Goal: Use online tool/utility: Utilize a website feature to perform a specific function

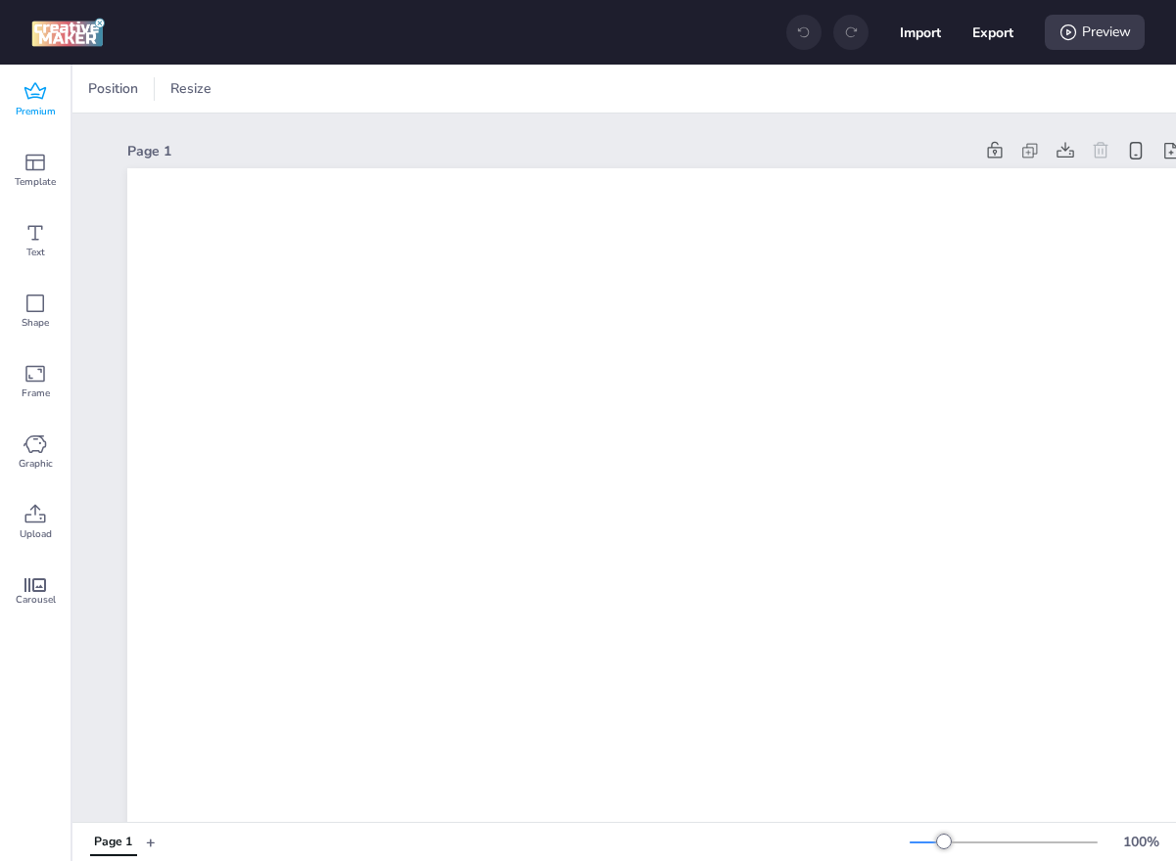
click at [34, 104] on span "Premium" at bounding box center [36, 112] width 40 height 16
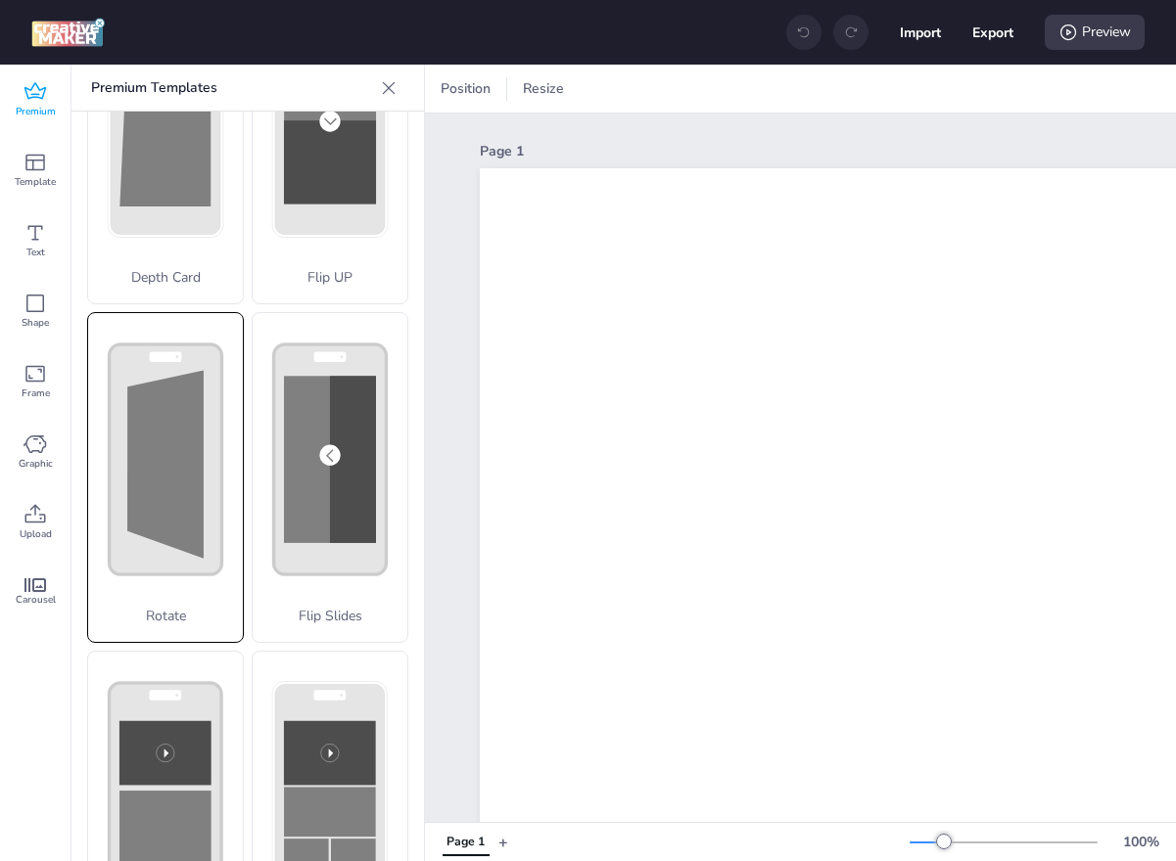
scroll to position [170, 0]
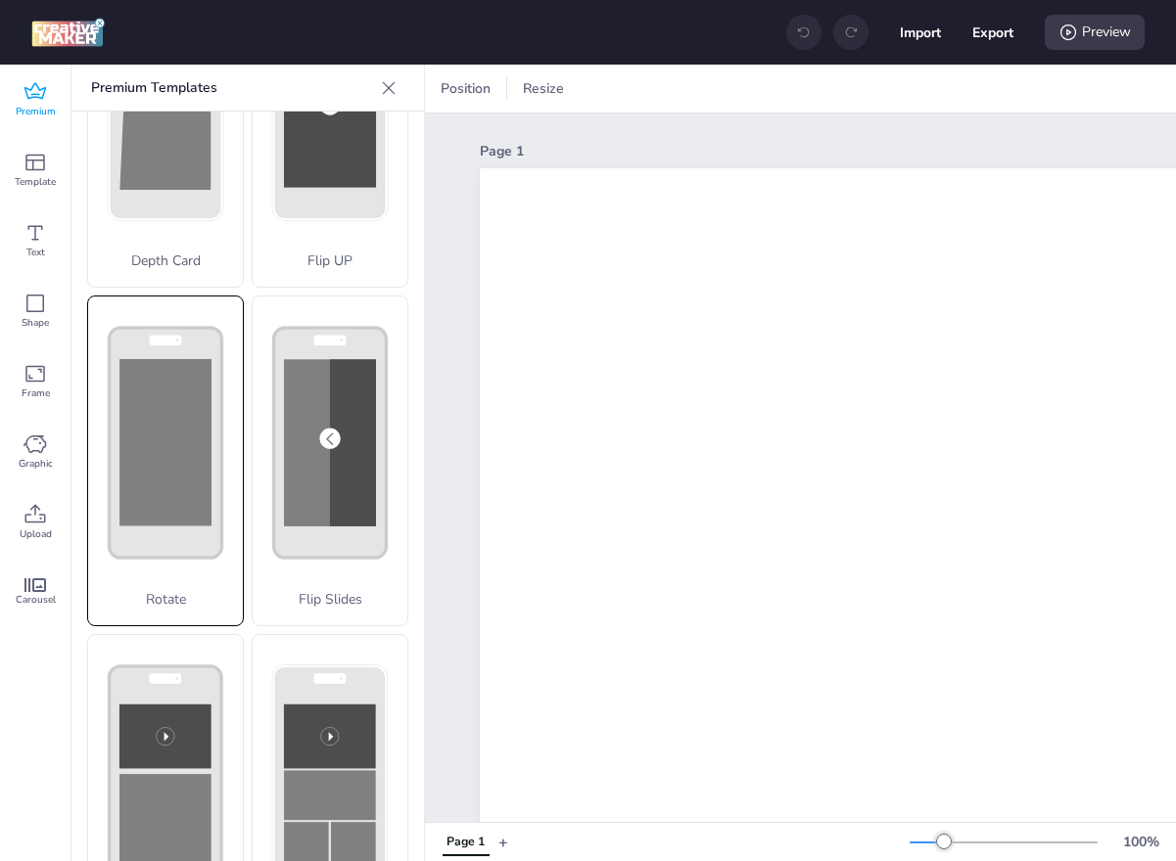
click at [173, 474] on div "Rotate" at bounding box center [165, 461] width 157 height 331
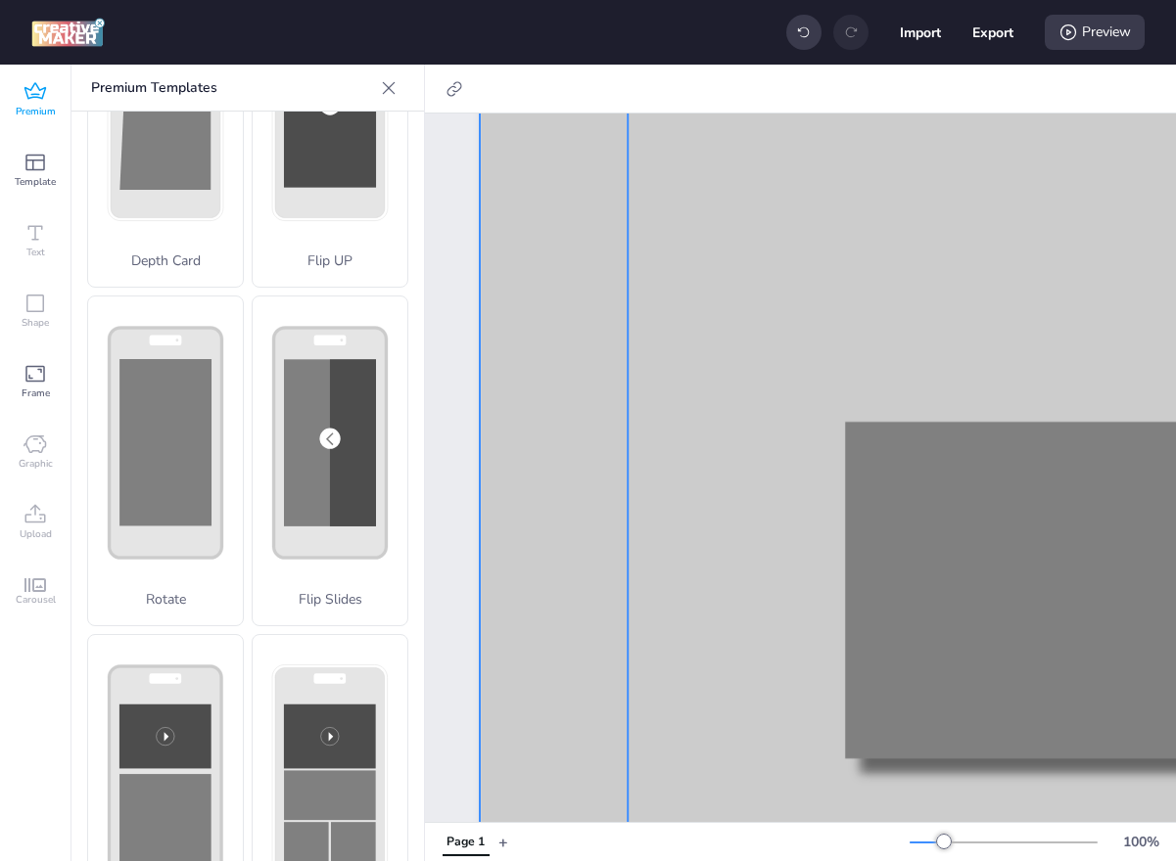
scroll to position [975, 0]
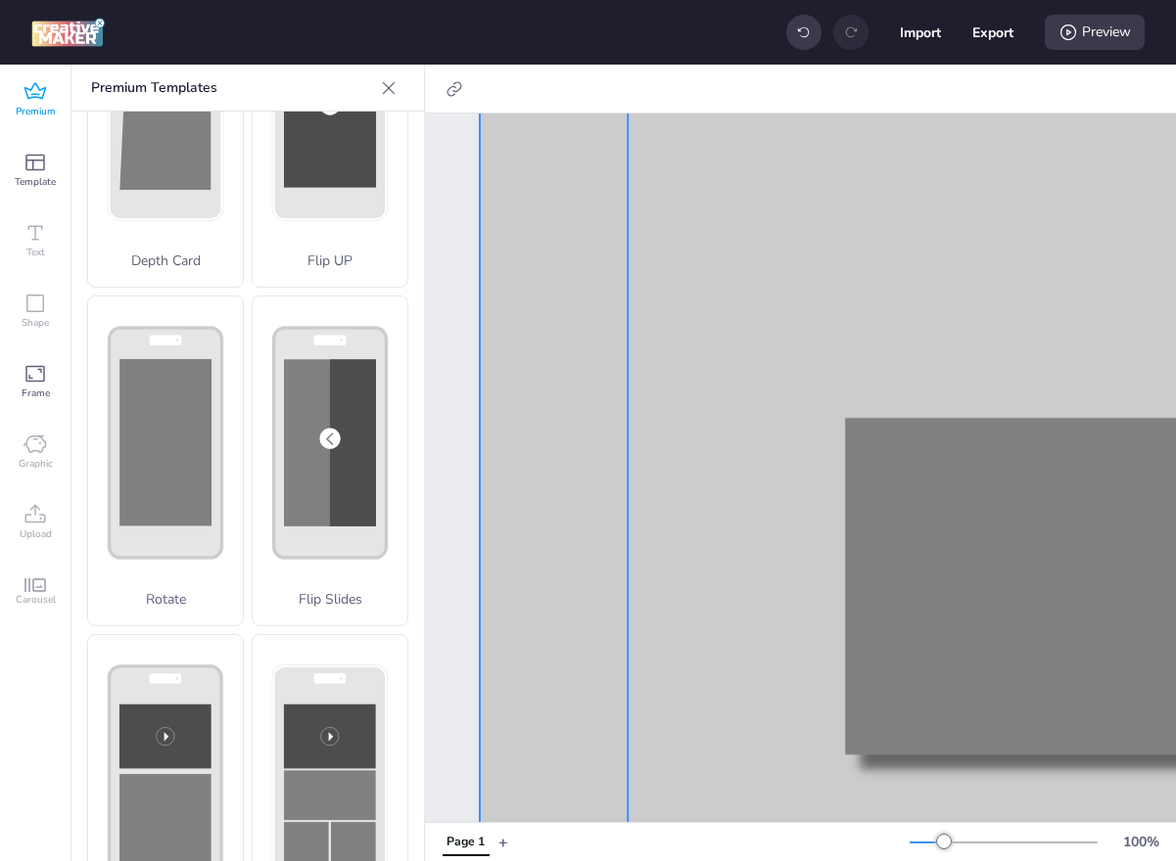
click at [842, 554] on div at bounding box center [1012, 300] width 771 height 1311
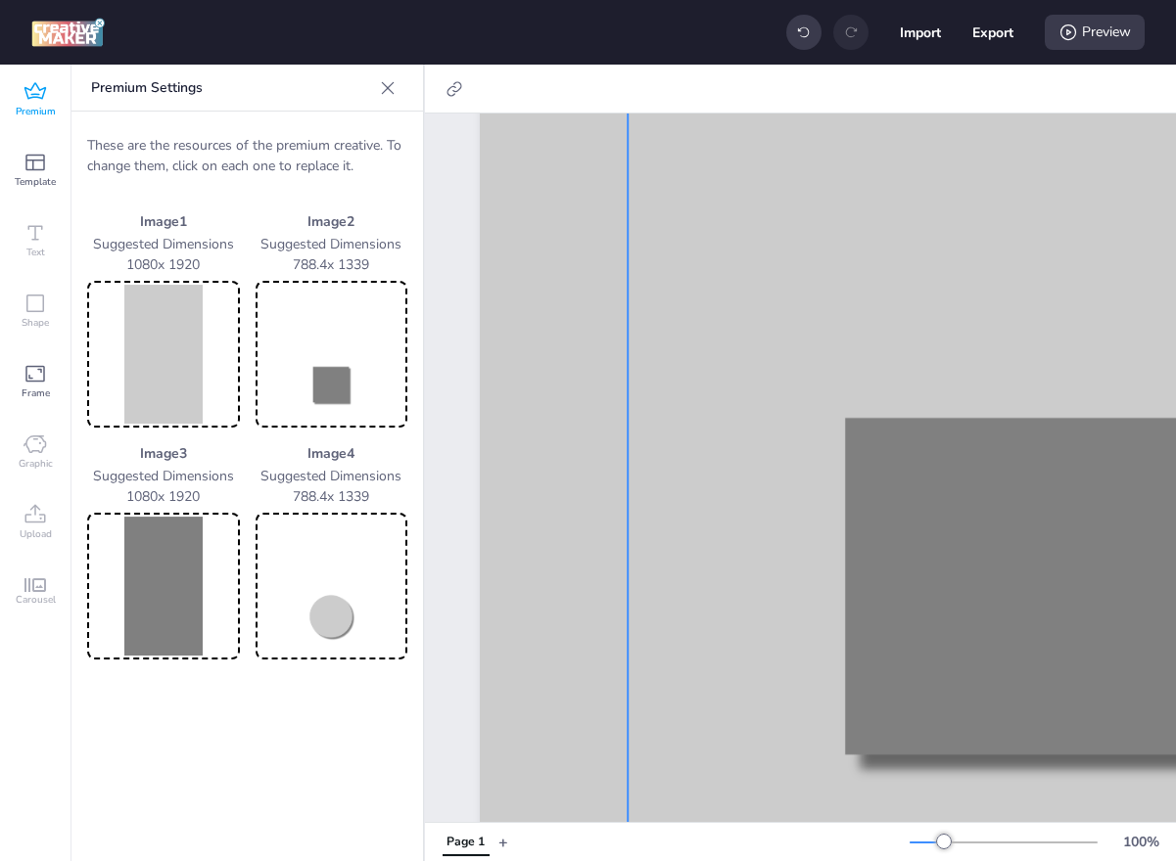
click at [208, 370] on img at bounding box center [163, 354] width 145 height 139
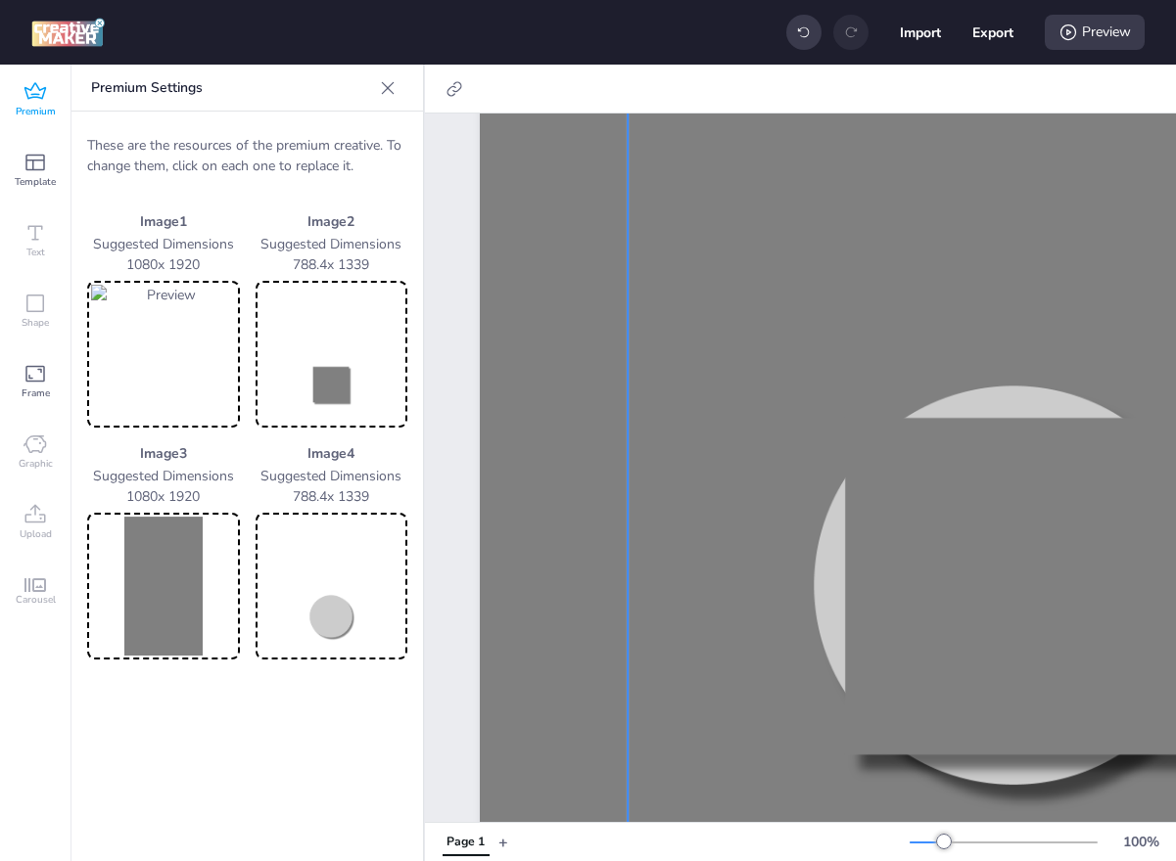
click at [340, 381] on img at bounding box center [331, 354] width 145 height 139
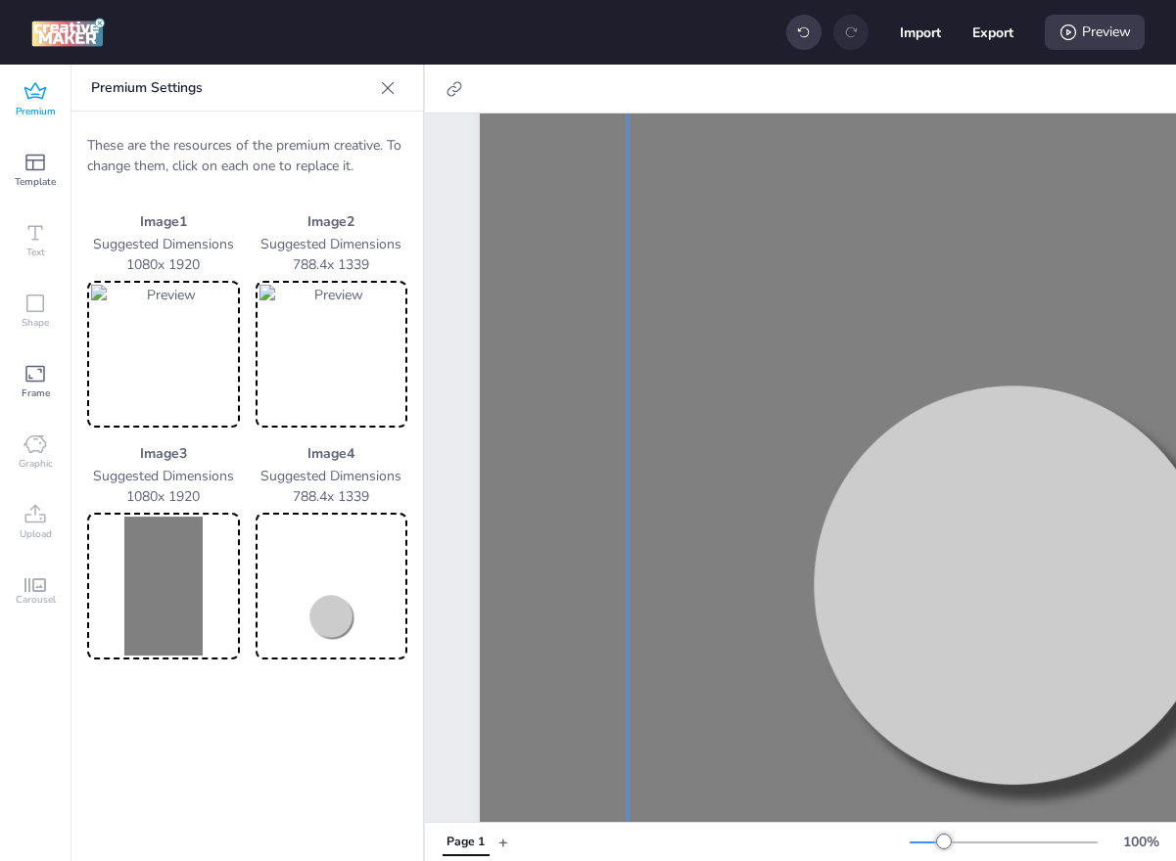
click at [113, 556] on img at bounding box center [163, 586] width 145 height 139
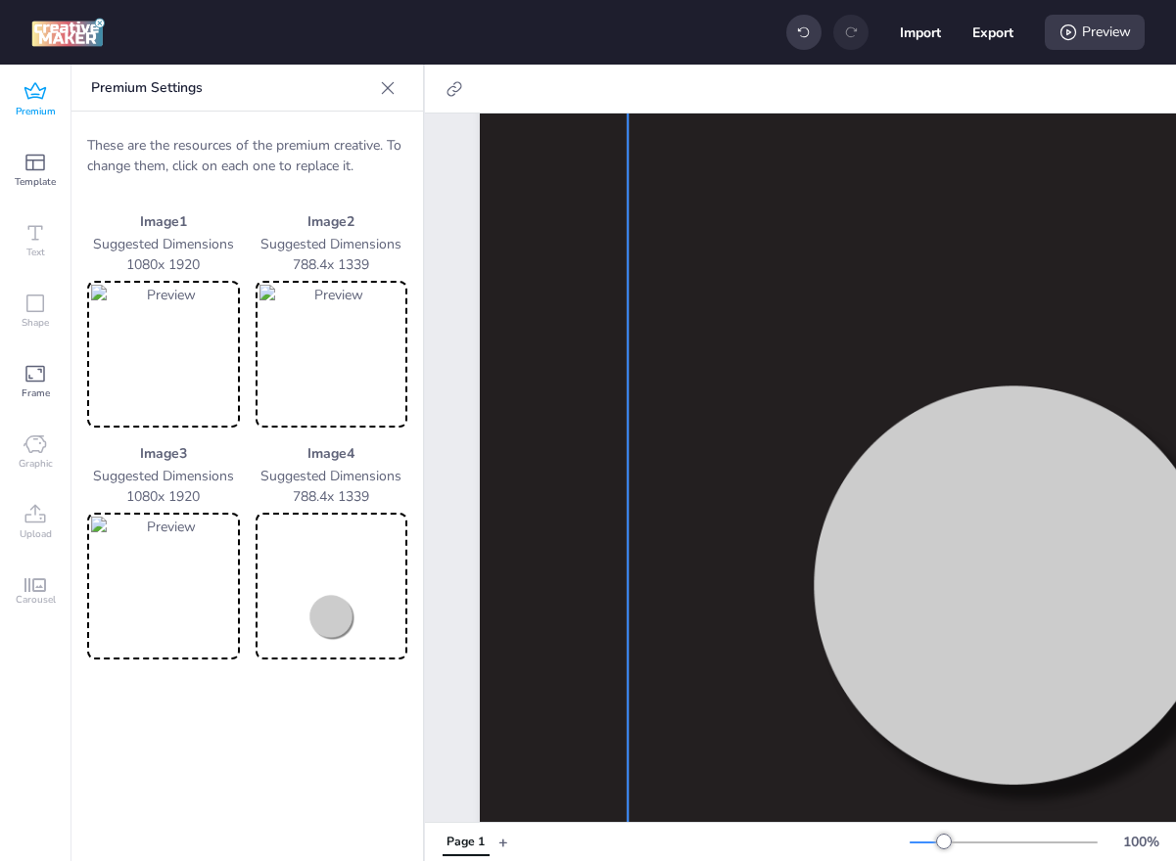
click at [315, 585] on img at bounding box center [331, 586] width 145 height 139
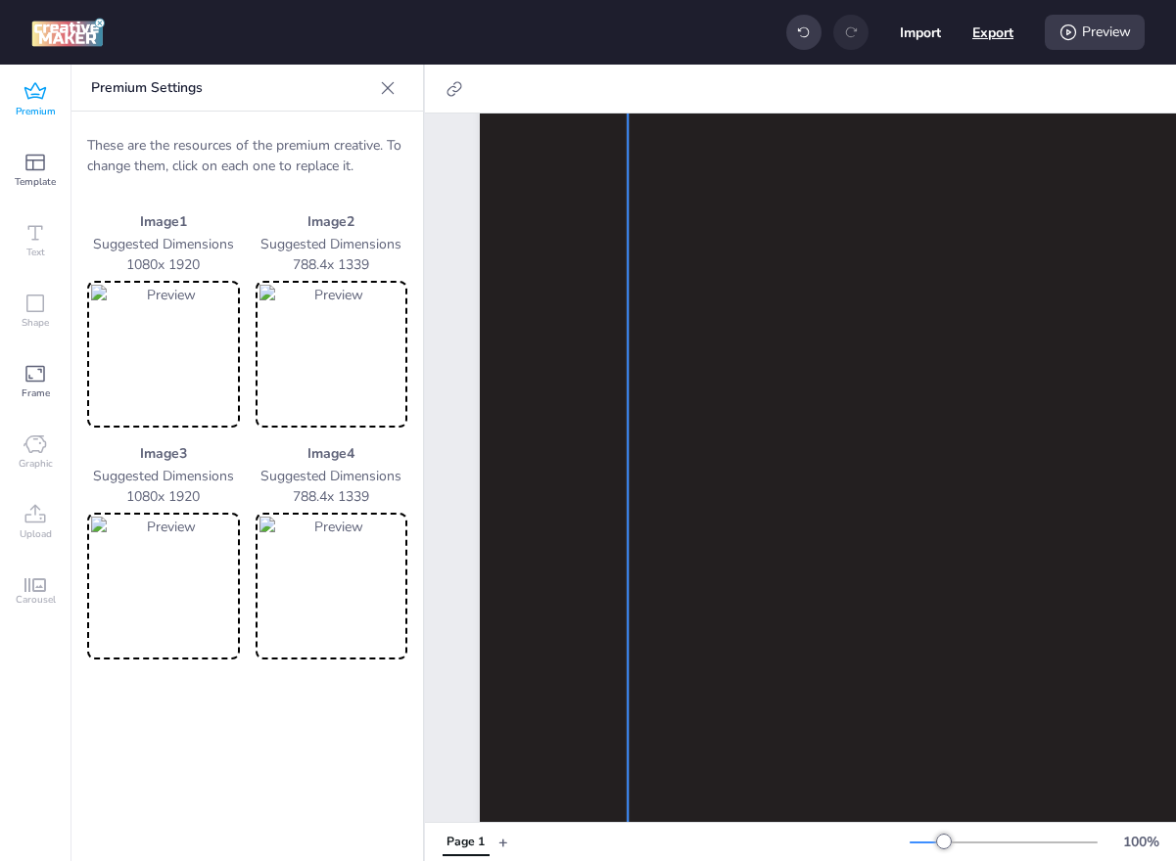
click at [1009, 42] on button "Export" at bounding box center [992, 32] width 41 height 41
select select "html"
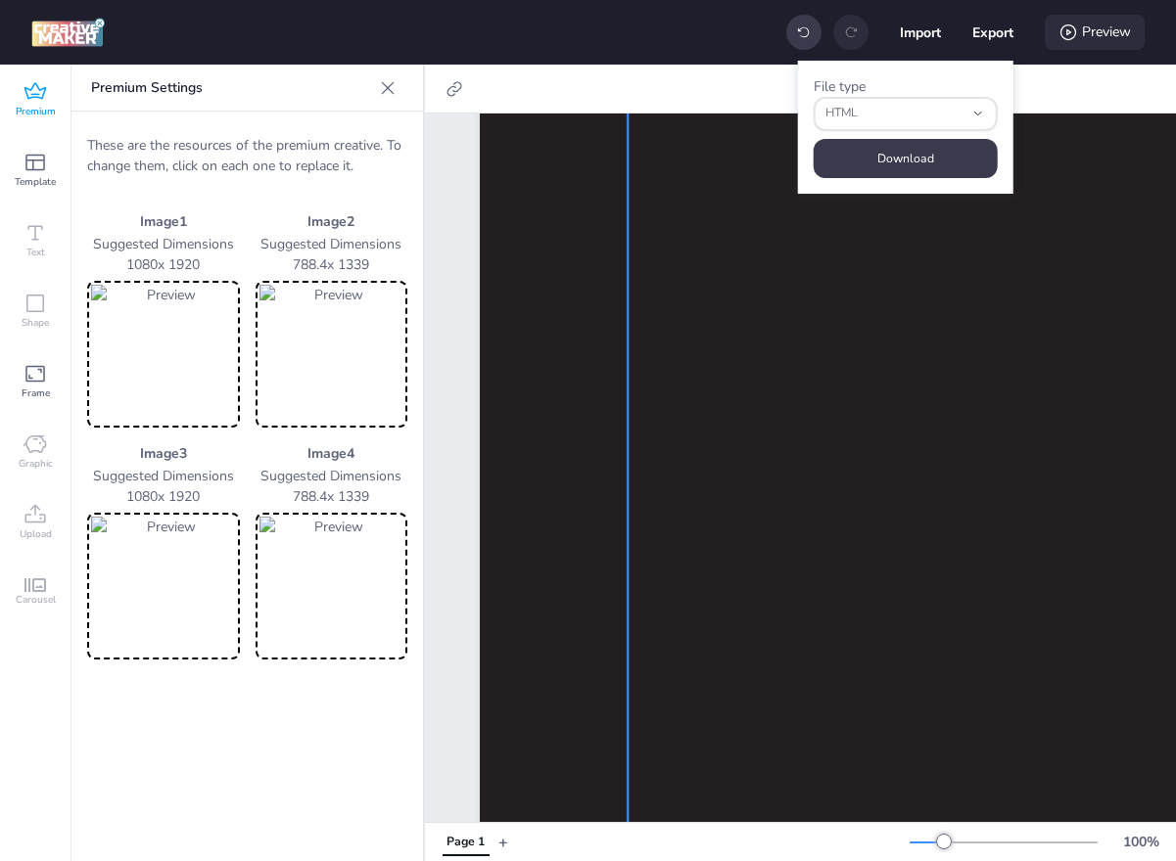
click at [1089, 46] on div "Preview" at bounding box center [1094, 32] width 100 height 35
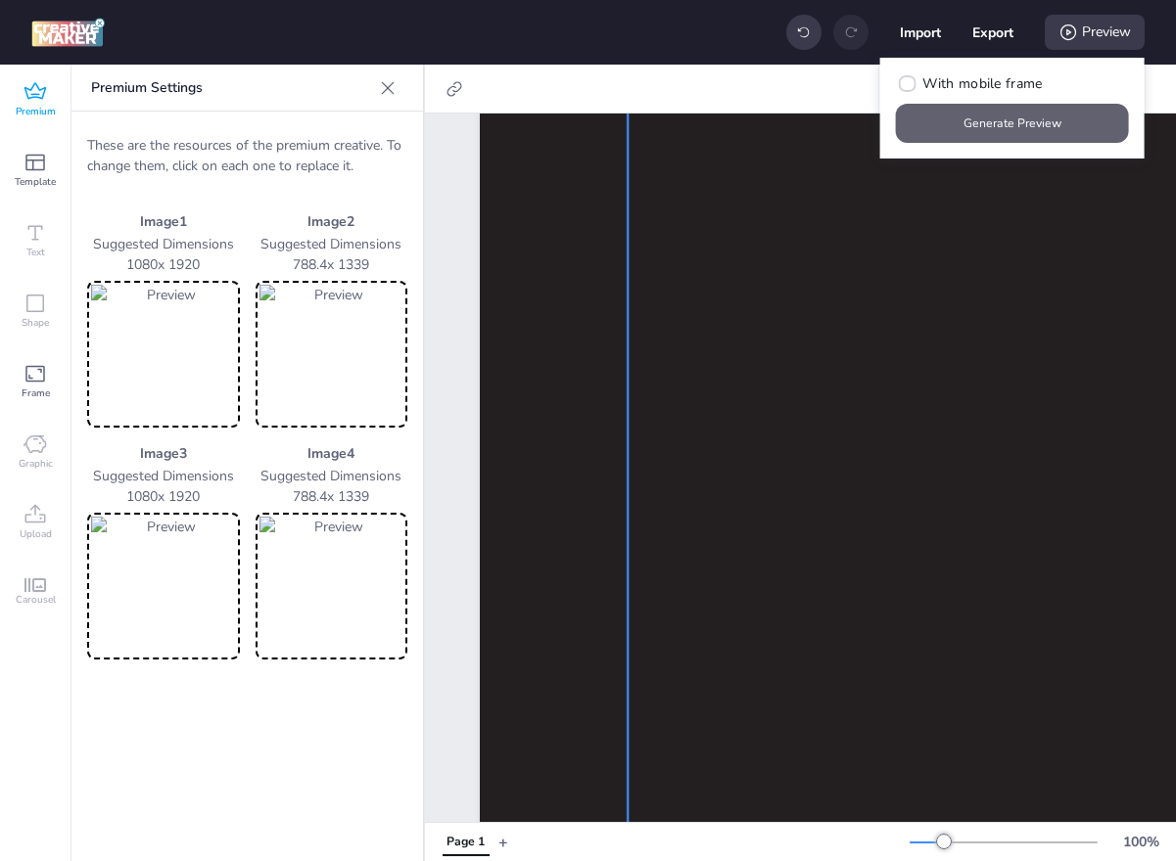
click at [989, 123] on button "Generate Preview" at bounding box center [1012, 123] width 233 height 39
click at [176, 325] on img at bounding box center [163, 354] width 145 height 139
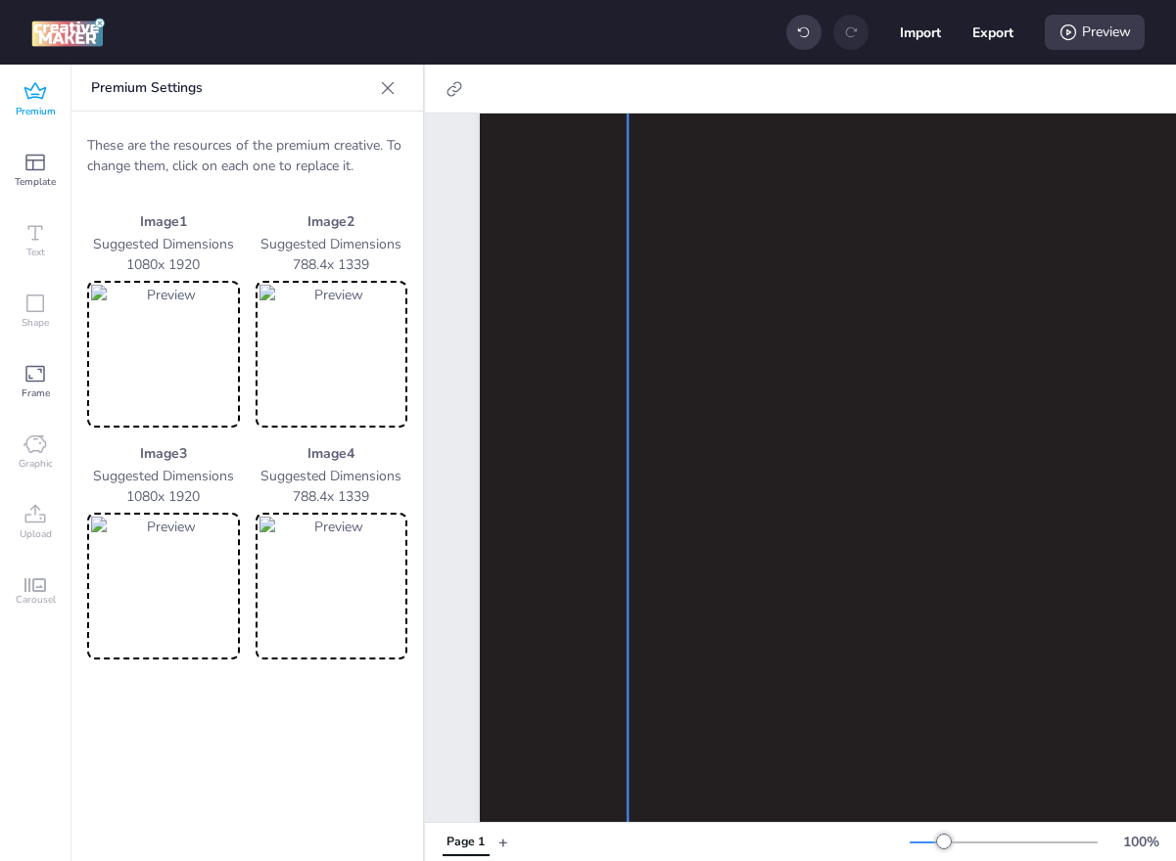
click at [166, 552] on img at bounding box center [163, 586] width 145 height 139
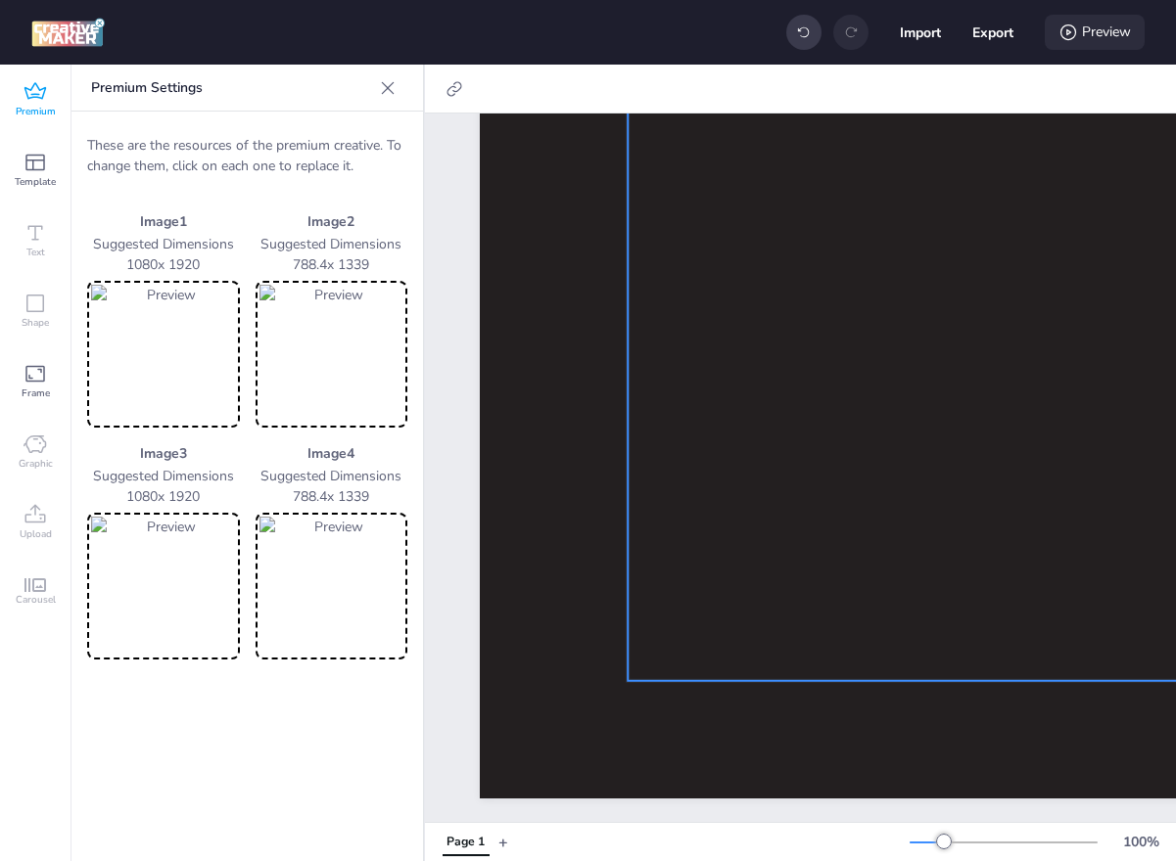
click at [1086, 25] on div "Preview" at bounding box center [1094, 32] width 100 height 35
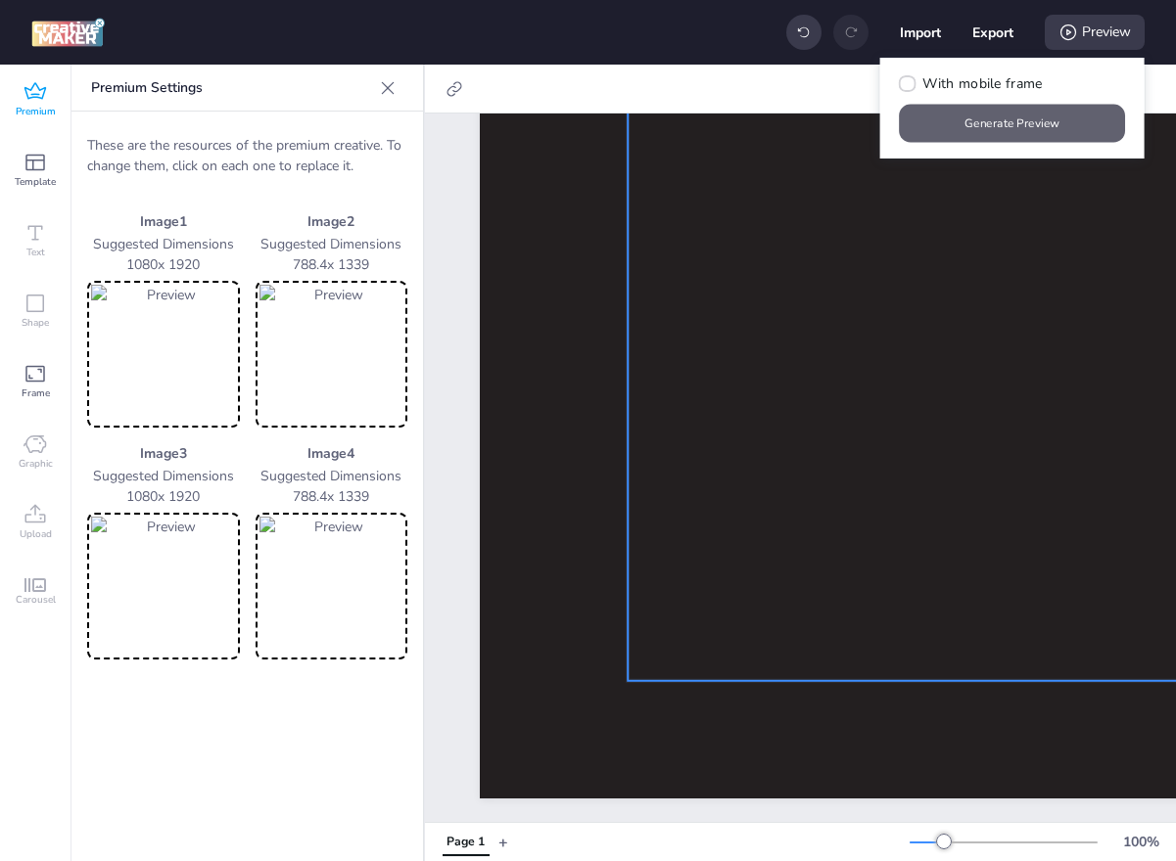
click at [1020, 119] on button "Generate Preview" at bounding box center [1013, 124] width 226 height 38
click at [179, 353] on img at bounding box center [163, 354] width 145 height 139
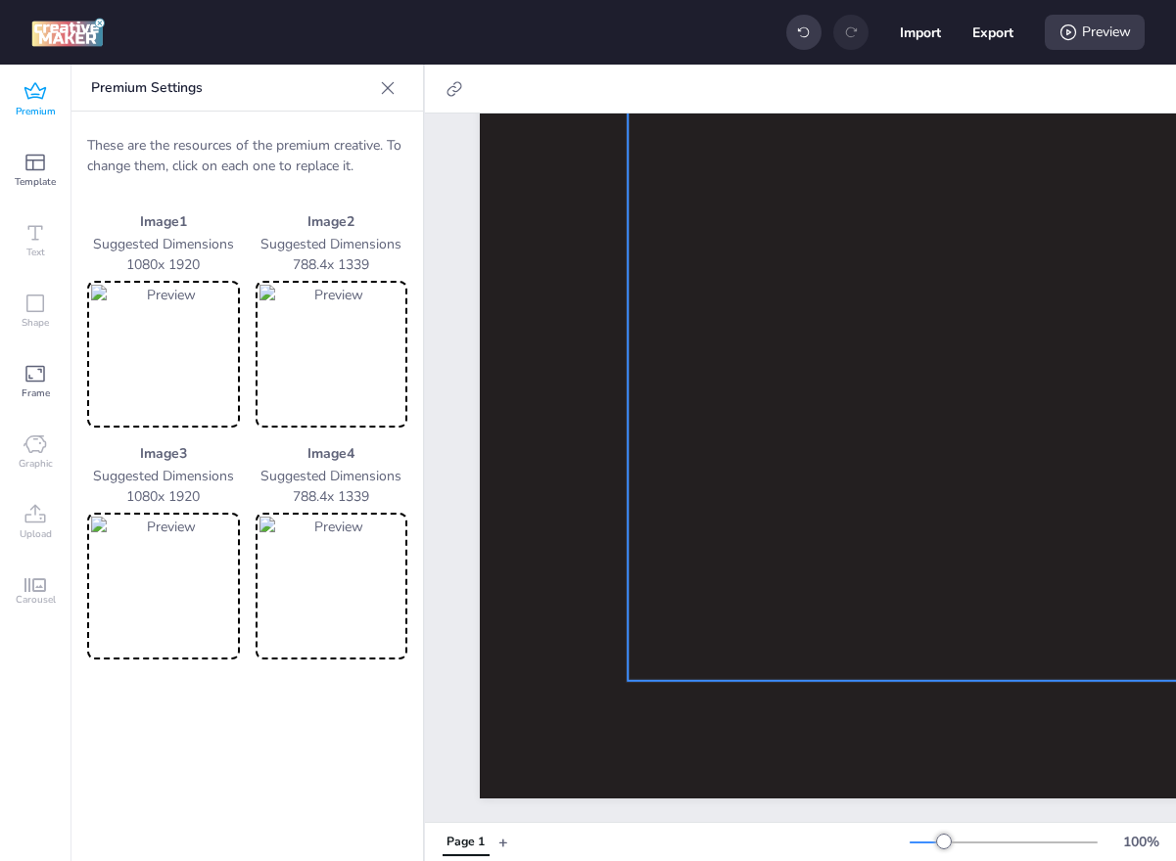
click at [172, 548] on img at bounding box center [163, 586] width 145 height 139
click at [323, 345] on img at bounding box center [331, 354] width 145 height 139
click at [335, 541] on img at bounding box center [331, 586] width 145 height 139
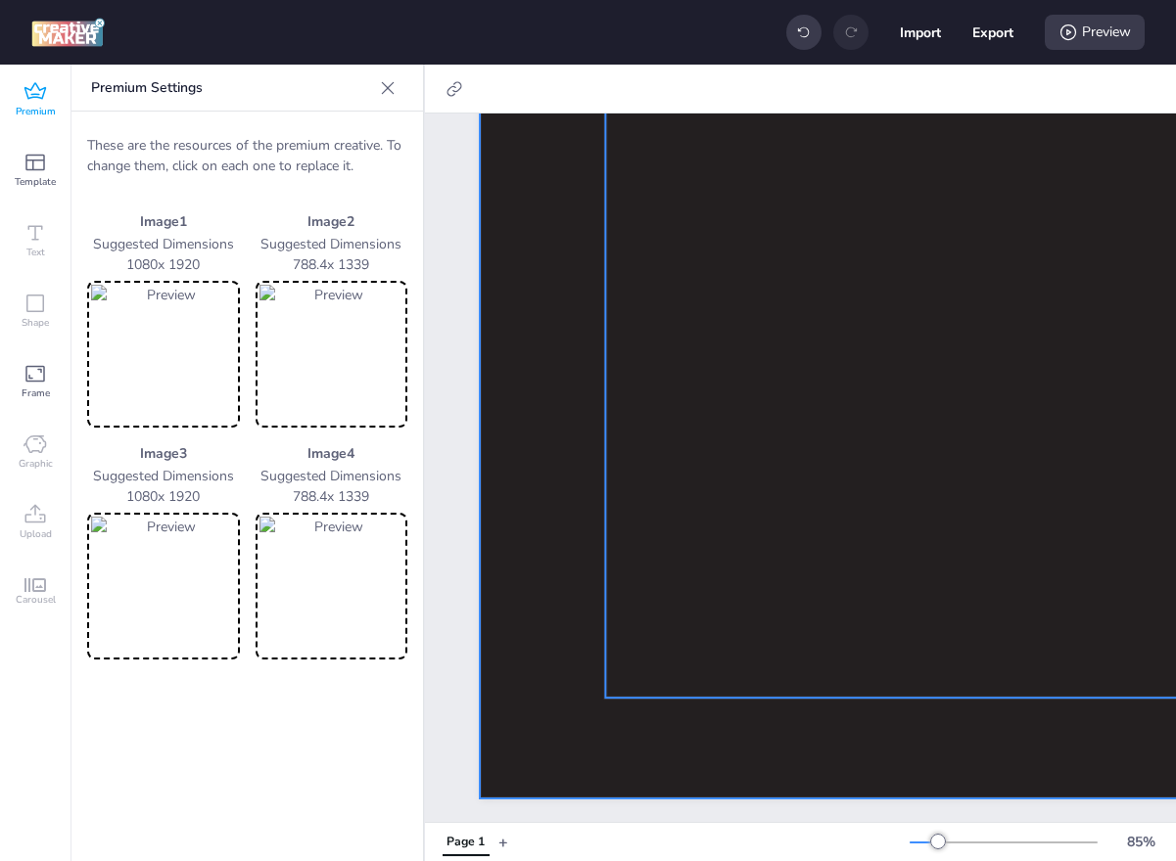
scroll to position [834, 0]
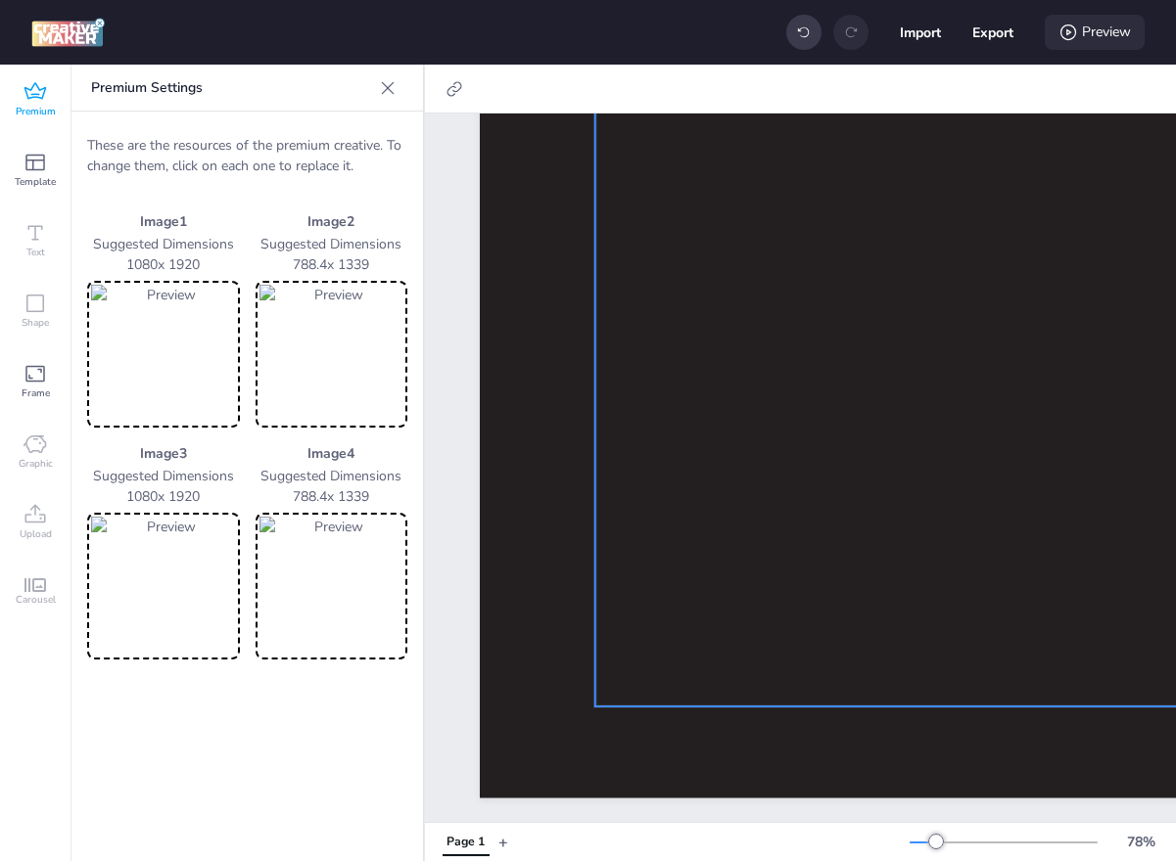
click at [1065, 34] on icon at bounding box center [1068, 33] width 20 height 20
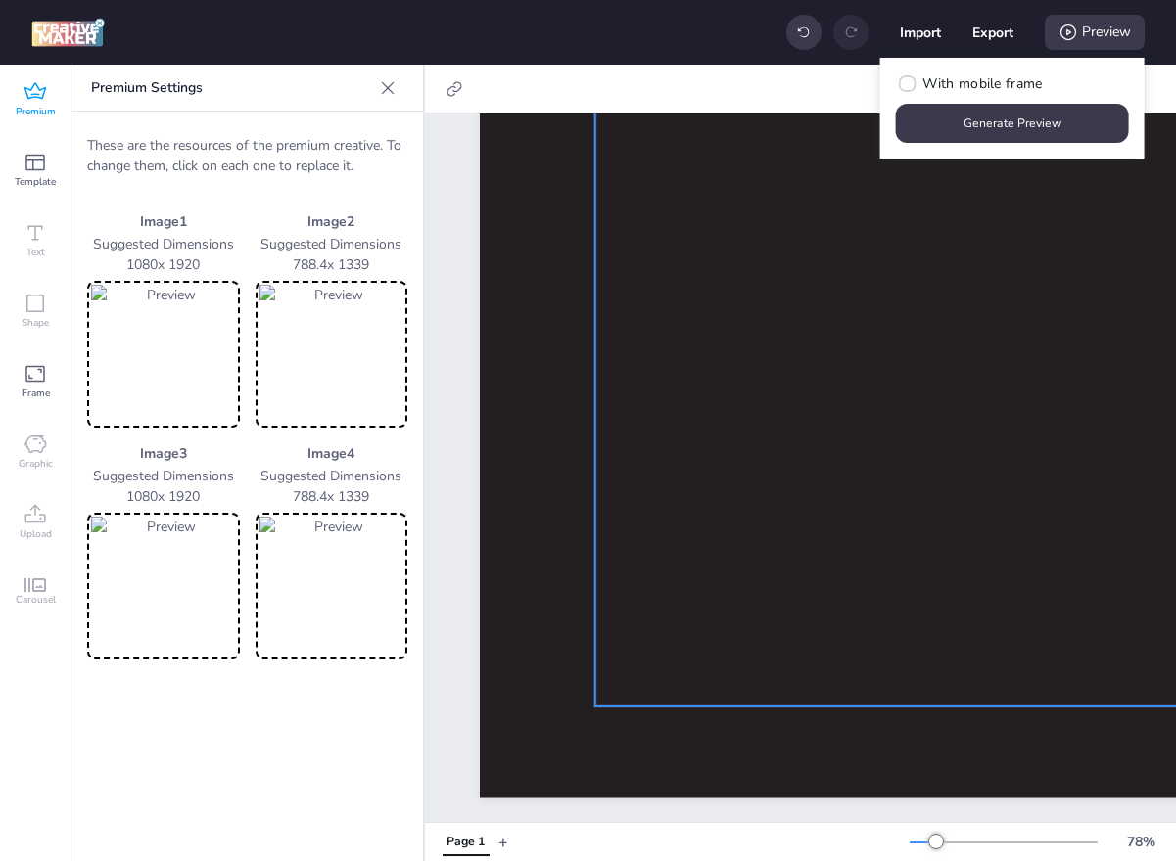
click at [1003, 104] on button "Generate Preview" at bounding box center [1012, 123] width 233 height 39
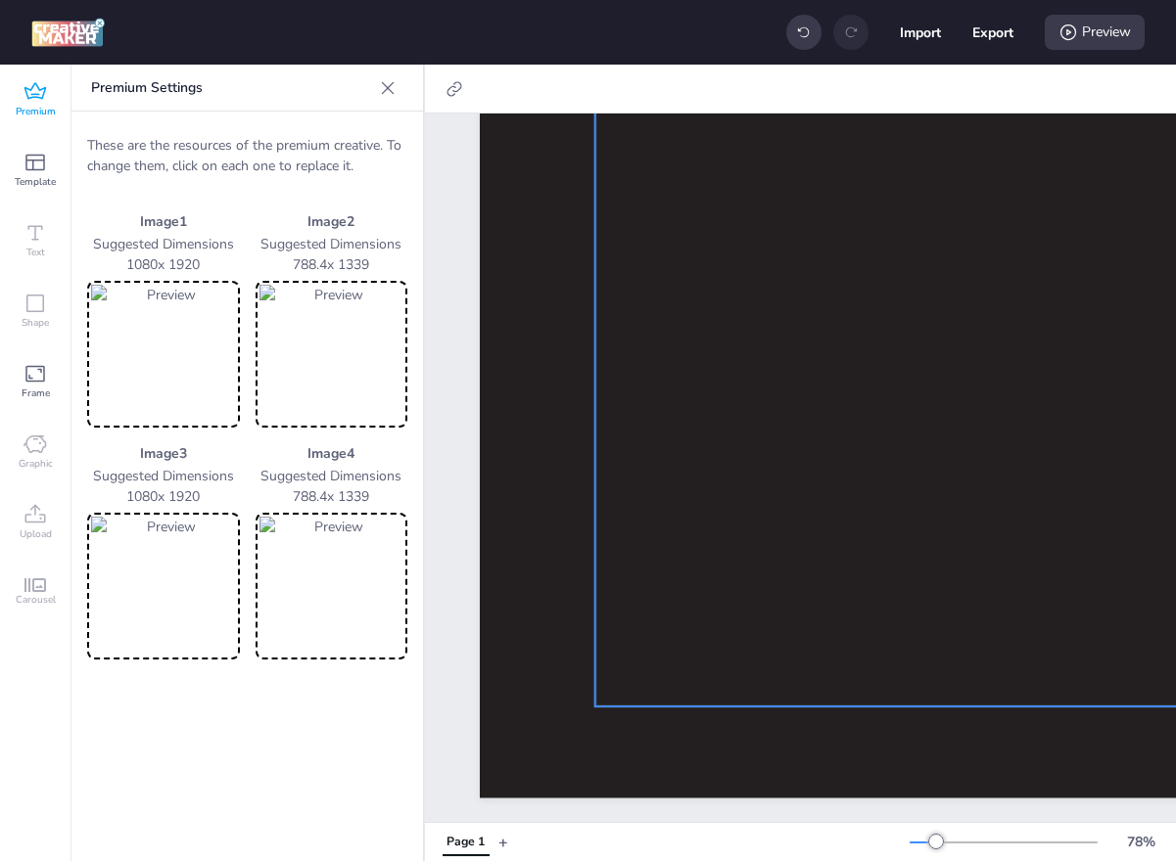
click at [38, 102] on icon at bounding box center [34, 91] width 23 height 23
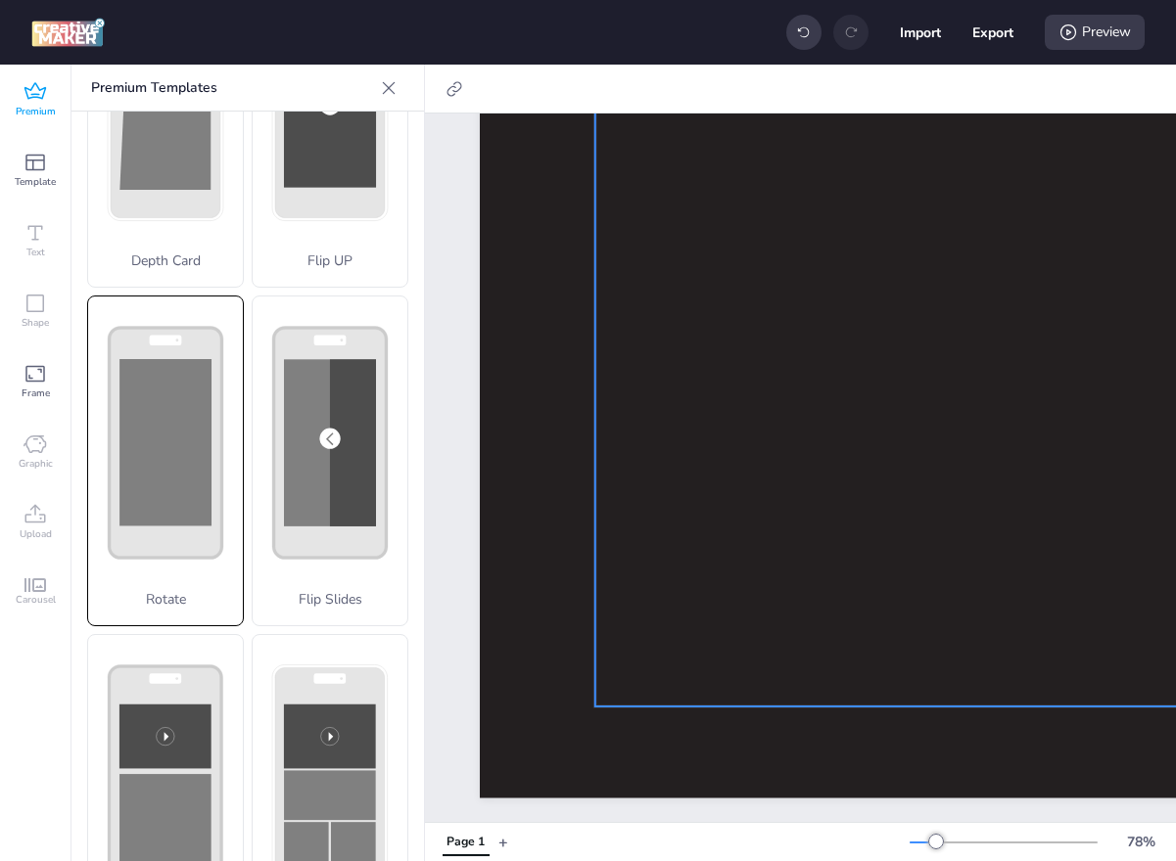
scroll to position [0, 0]
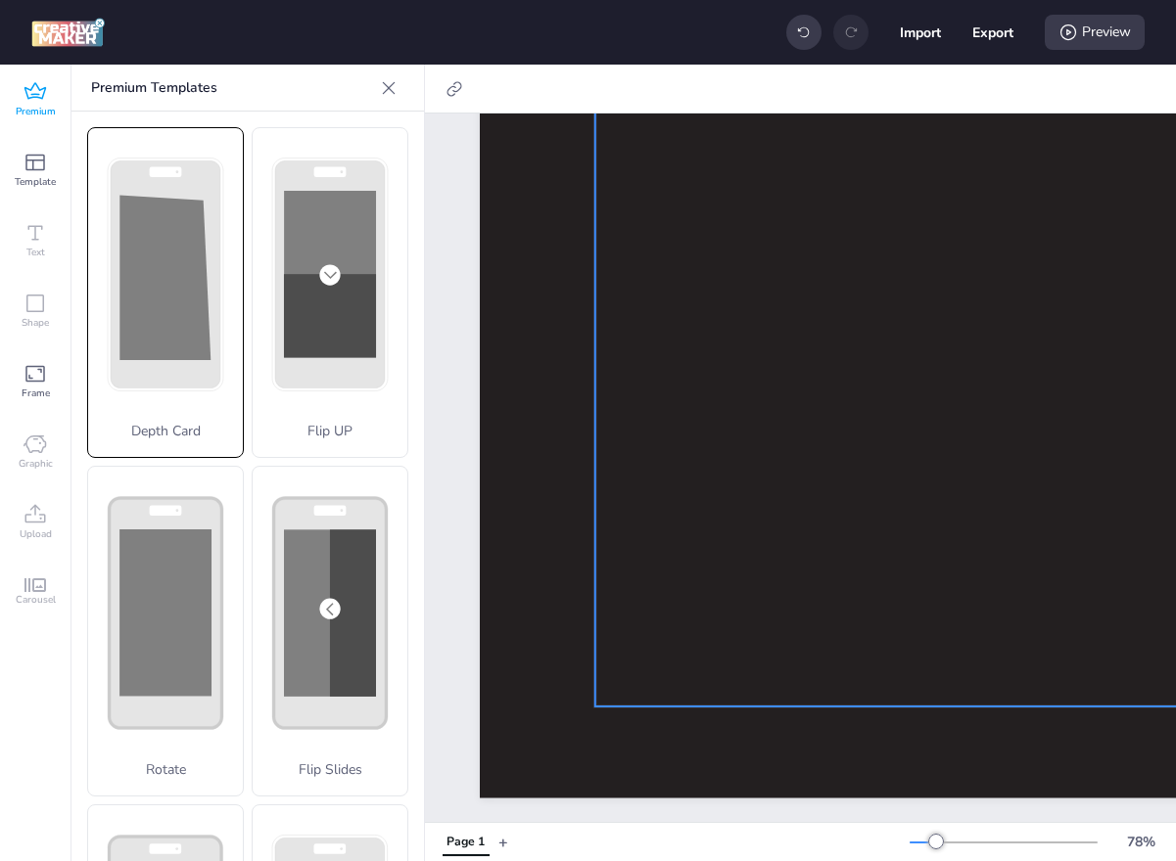
click at [158, 367] on rect at bounding box center [166, 275] width 113 height 230
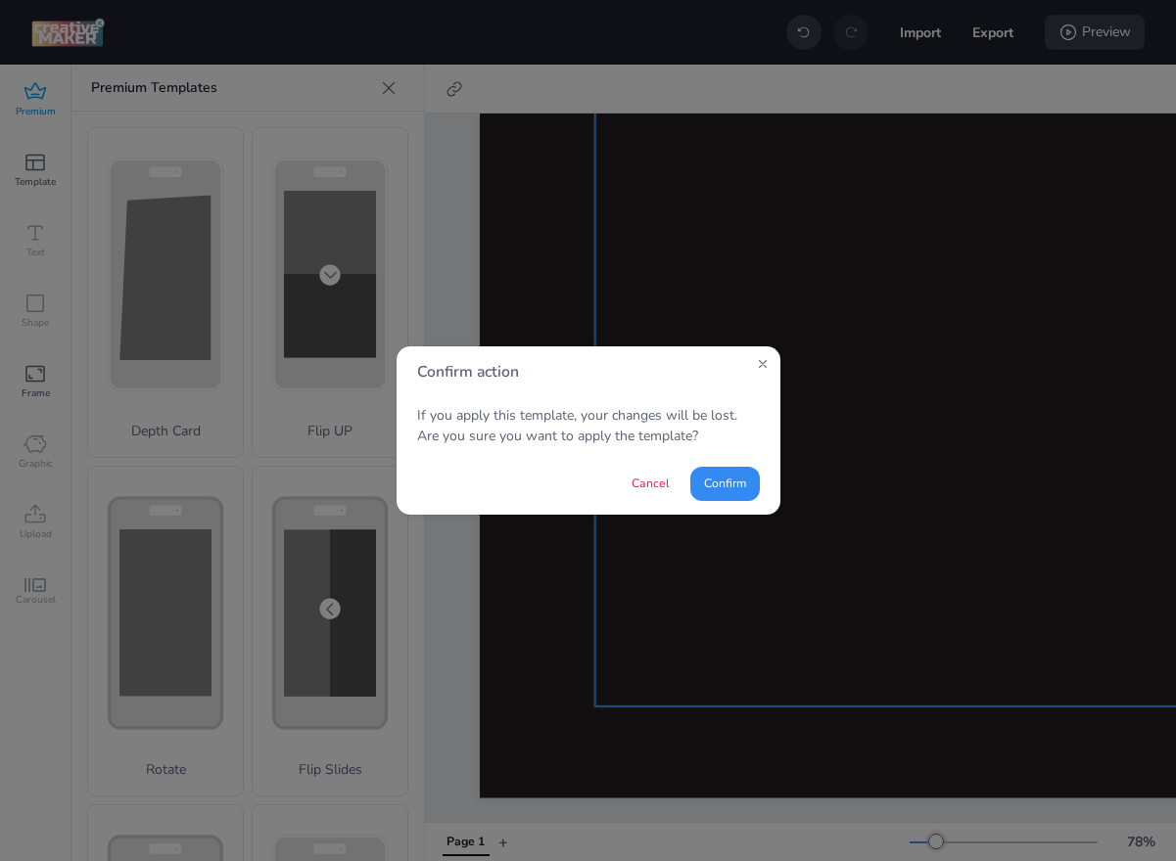
click at [713, 477] on button "Confirm" at bounding box center [724, 484] width 69 height 34
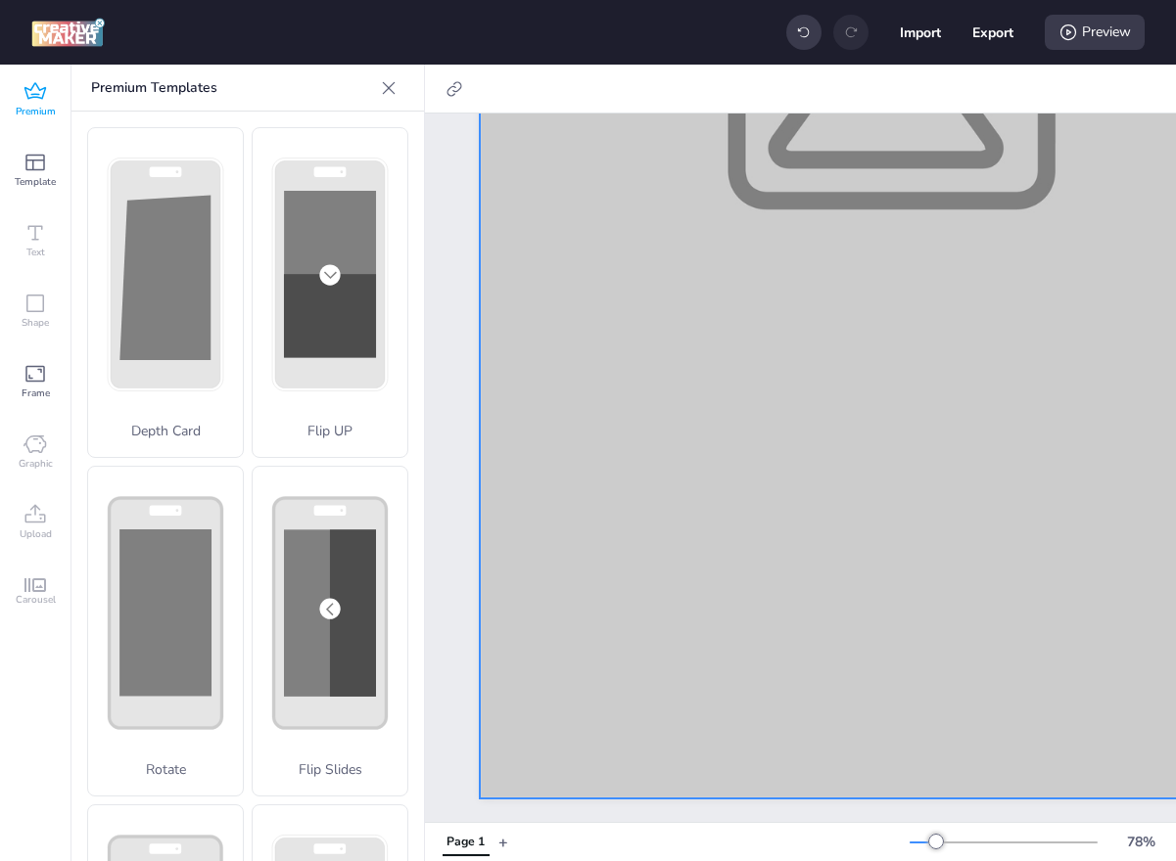
click at [839, 286] on div at bounding box center [891, 66] width 823 height 1464
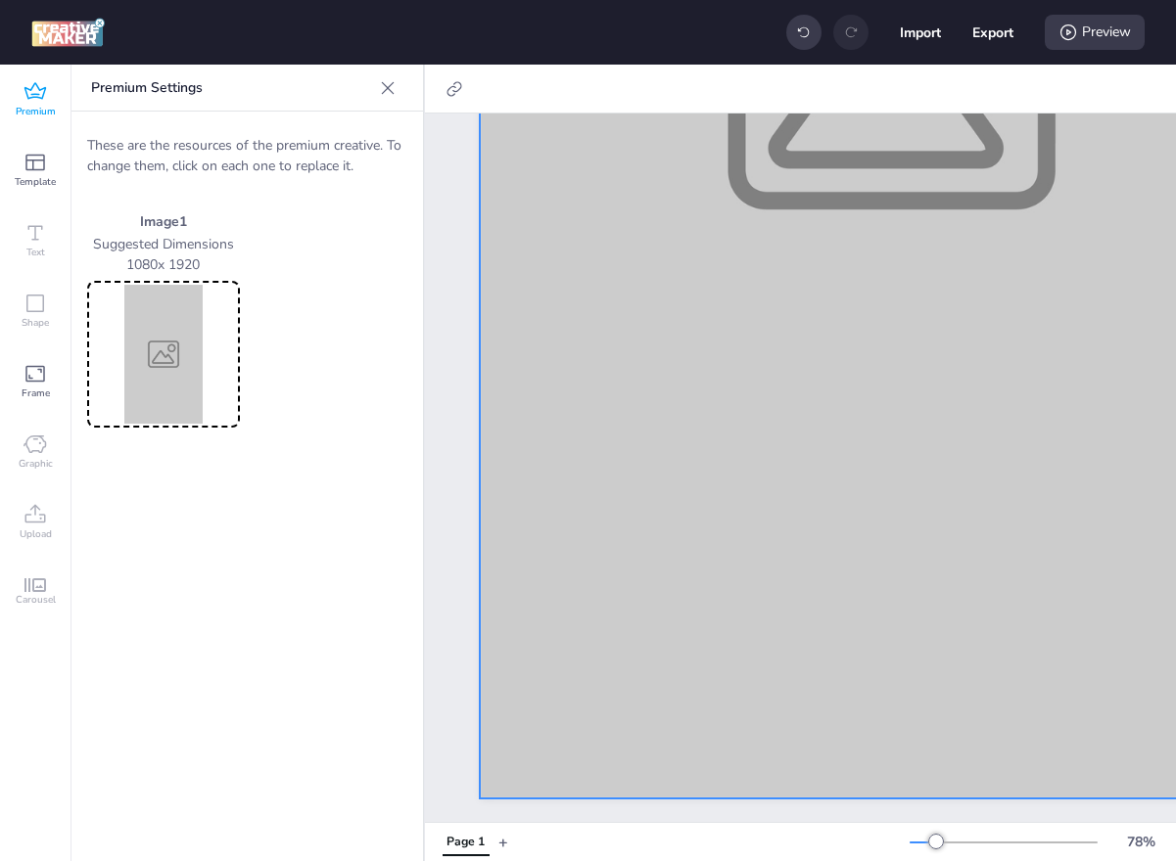
click at [188, 366] on img at bounding box center [163, 354] width 145 height 139
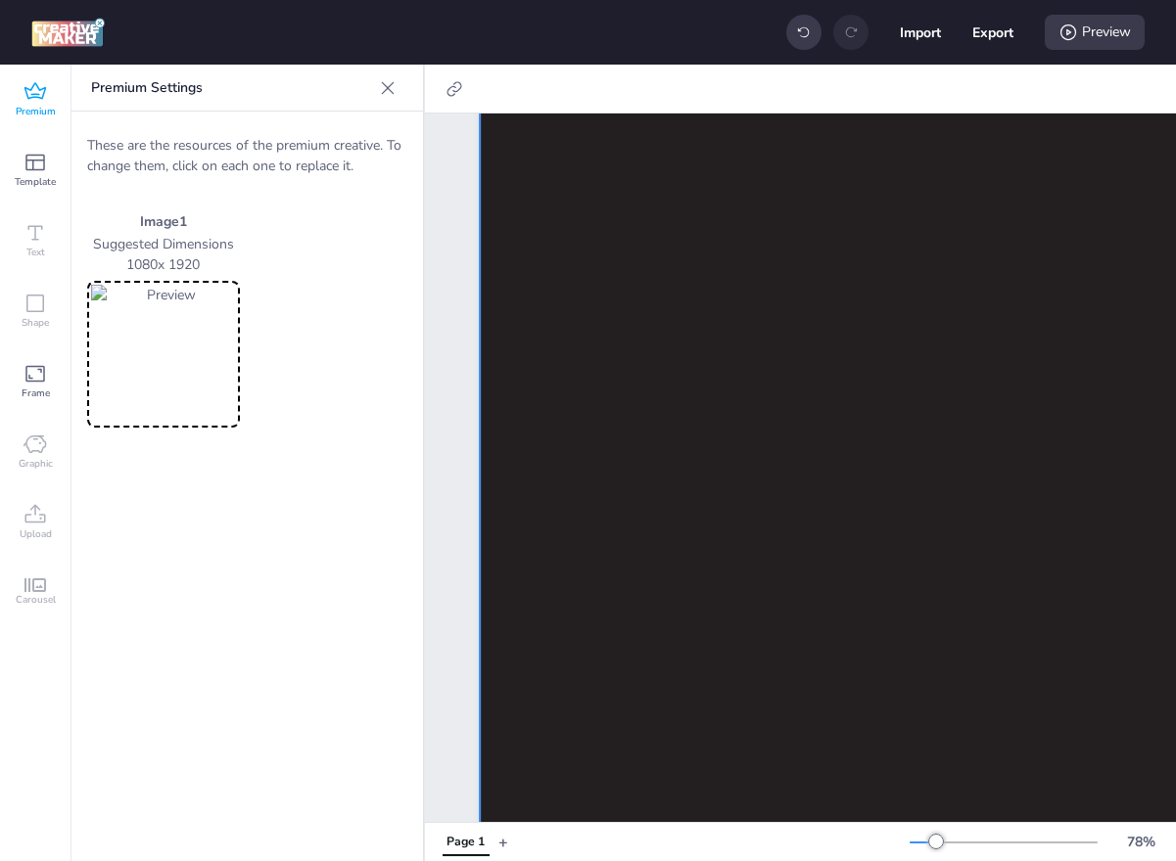
scroll to position [157, 0]
click at [1106, 15] on div "Preview" at bounding box center [1094, 32] width 100 height 35
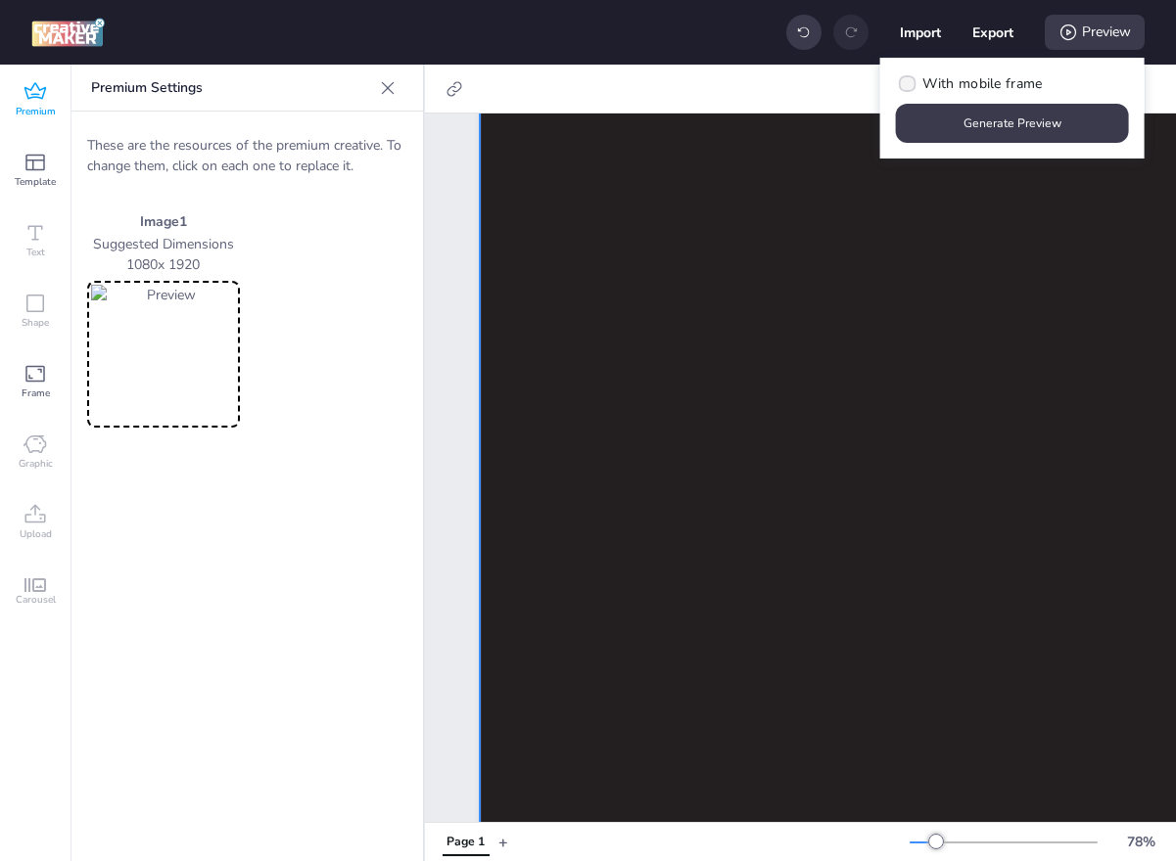
click at [998, 90] on span "With mobile frame" at bounding box center [981, 83] width 119 height 21
click at [910, 90] on input "With mobile frame" at bounding box center [904, 91] width 13 height 13
checkbox input "true"
click at [991, 126] on button "Generate Preview" at bounding box center [1012, 123] width 233 height 39
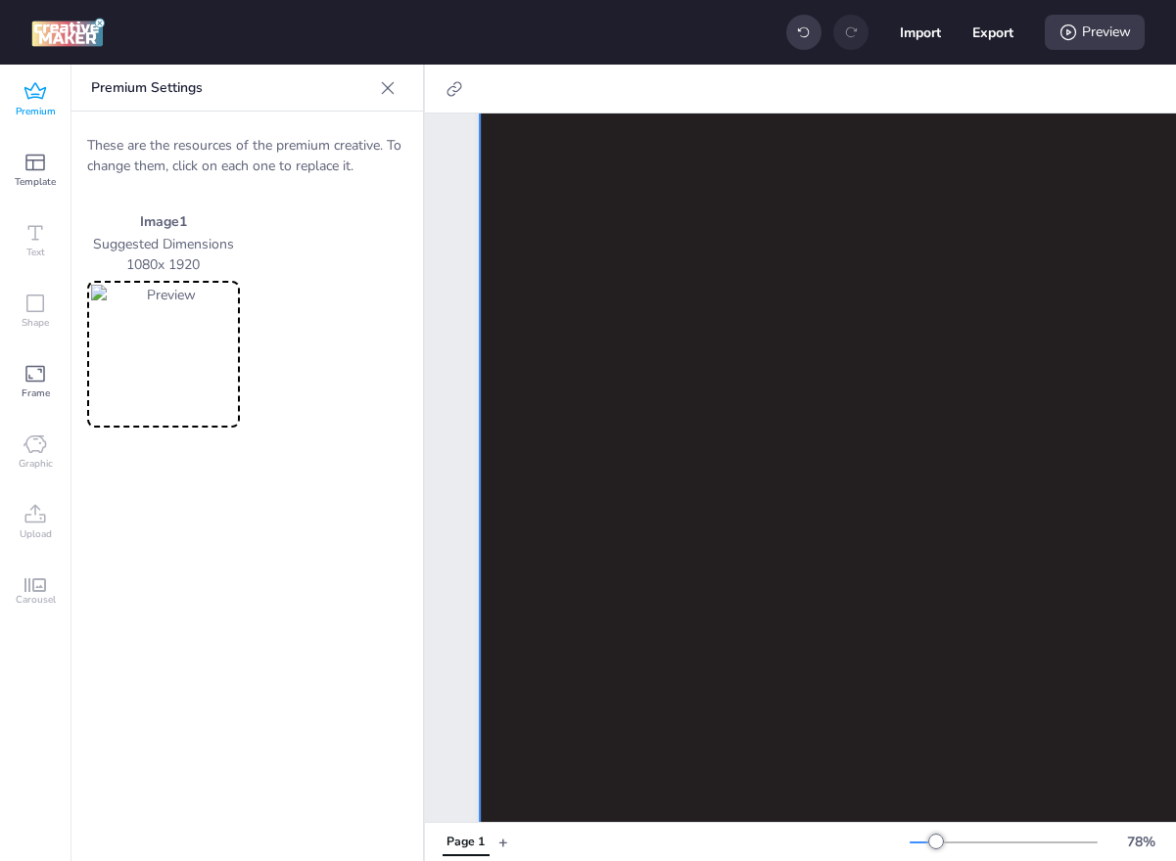
click at [12, 107] on div "Premium" at bounding box center [35, 100] width 70 height 70
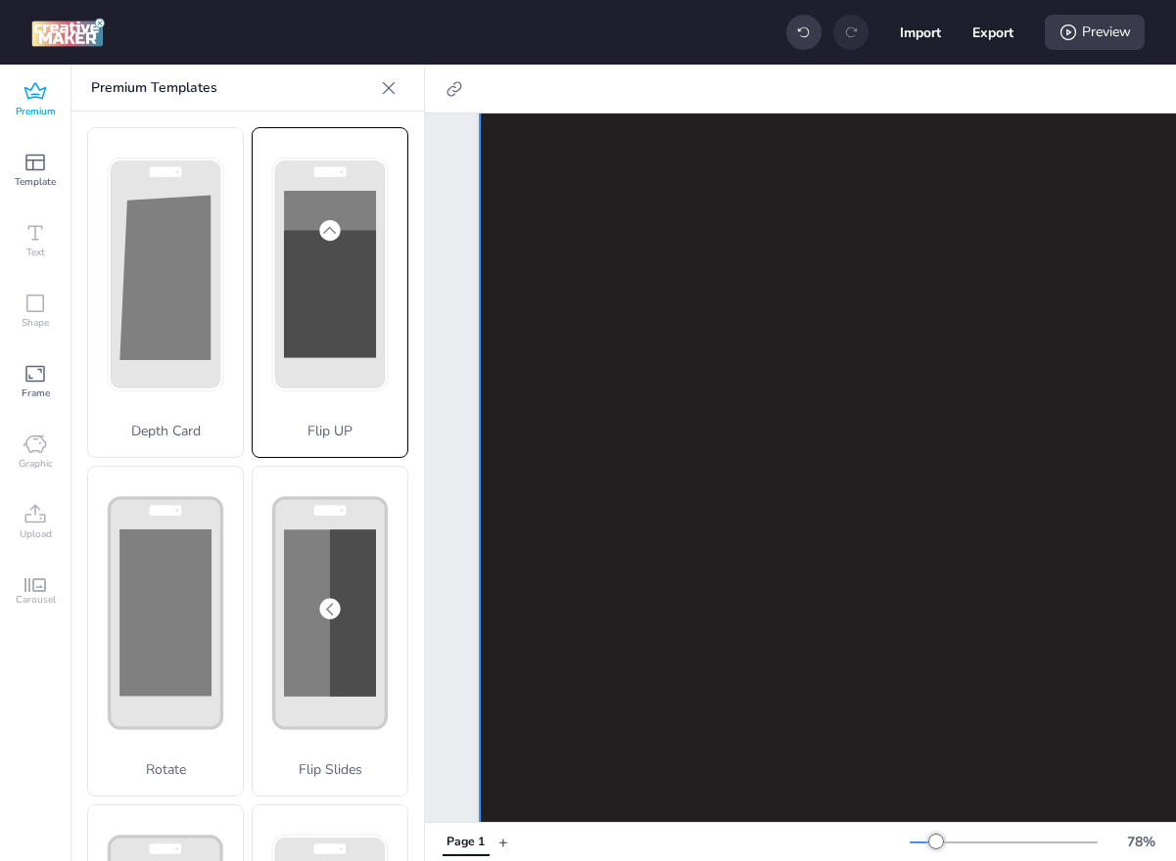
click at [313, 327] on div "Flip UP" at bounding box center [330, 292] width 157 height 331
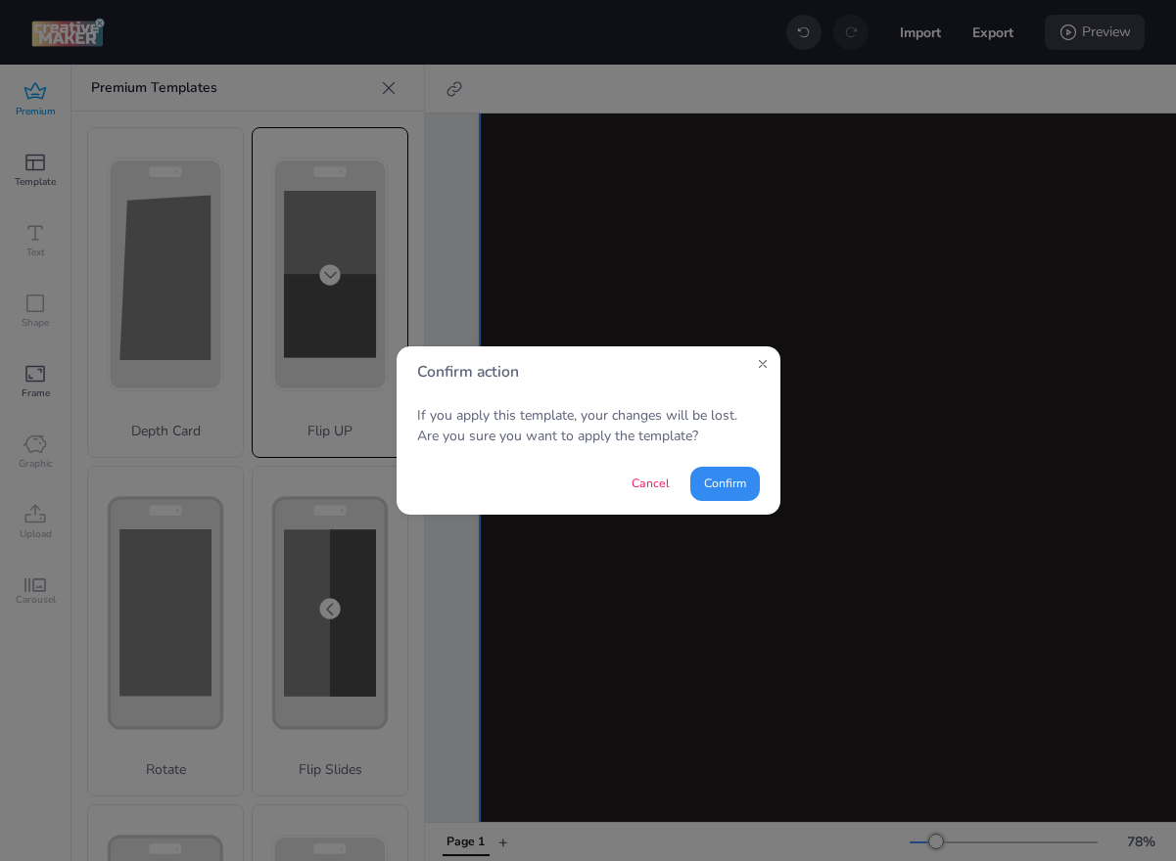
click at [728, 494] on button "Confirm" at bounding box center [724, 484] width 69 height 34
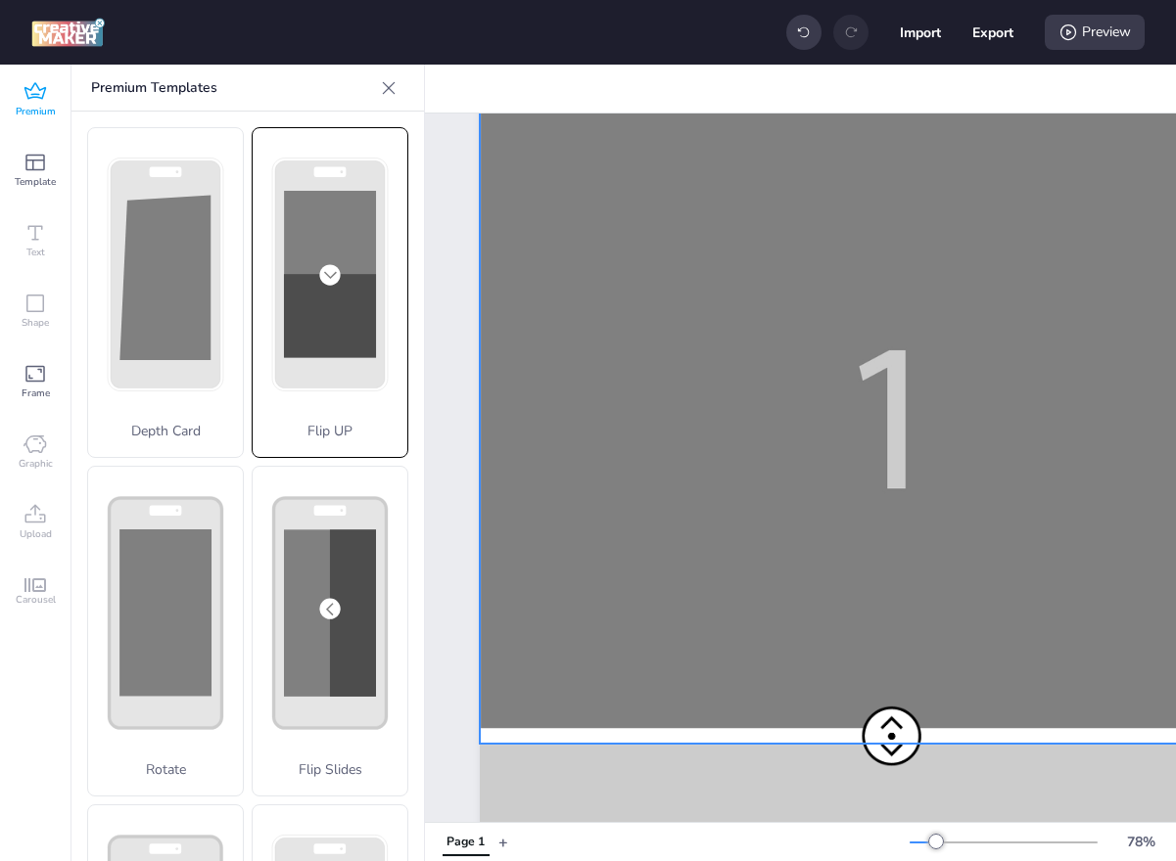
click at [891, 453] on div at bounding box center [891, 744] width 823 height 1464
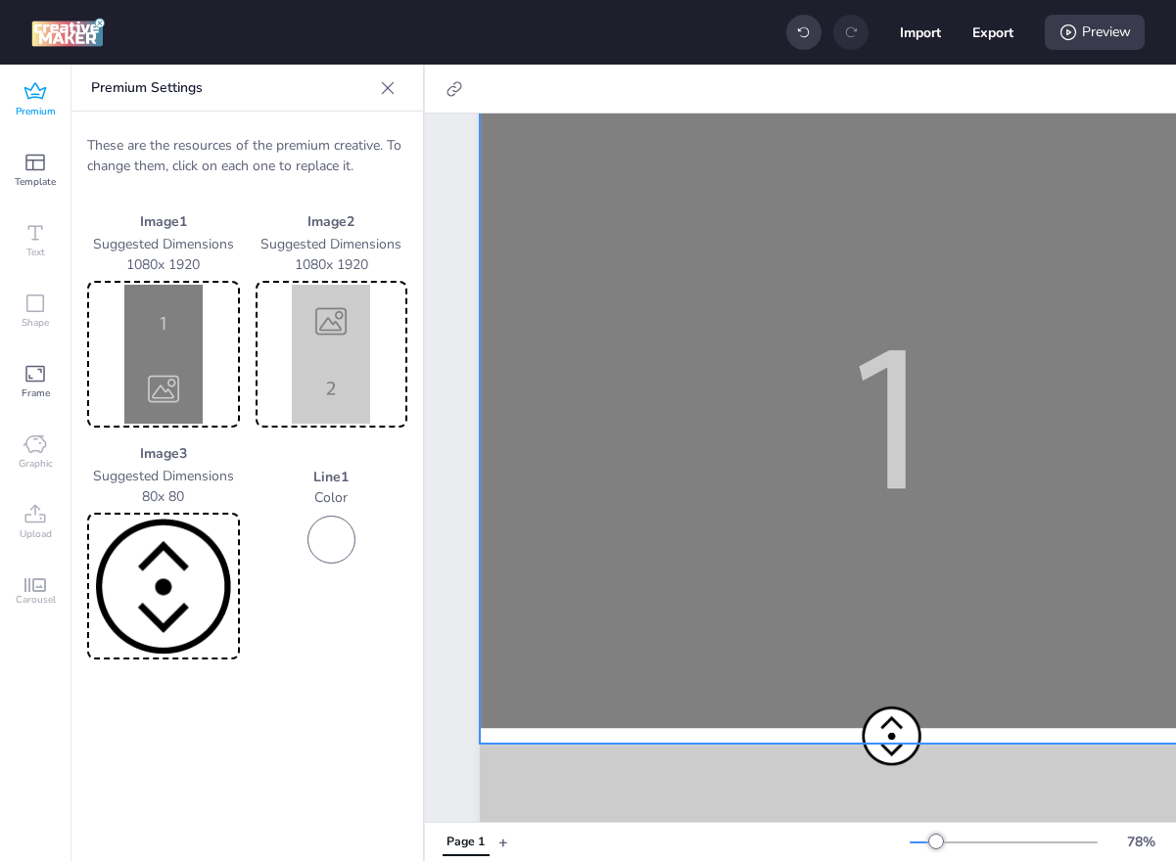
click at [891, 453] on div at bounding box center [891, 744] width 823 height 1464
click at [132, 341] on img at bounding box center [163, 354] width 145 height 139
click at [44, 114] on span "Premium" at bounding box center [36, 112] width 40 height 16
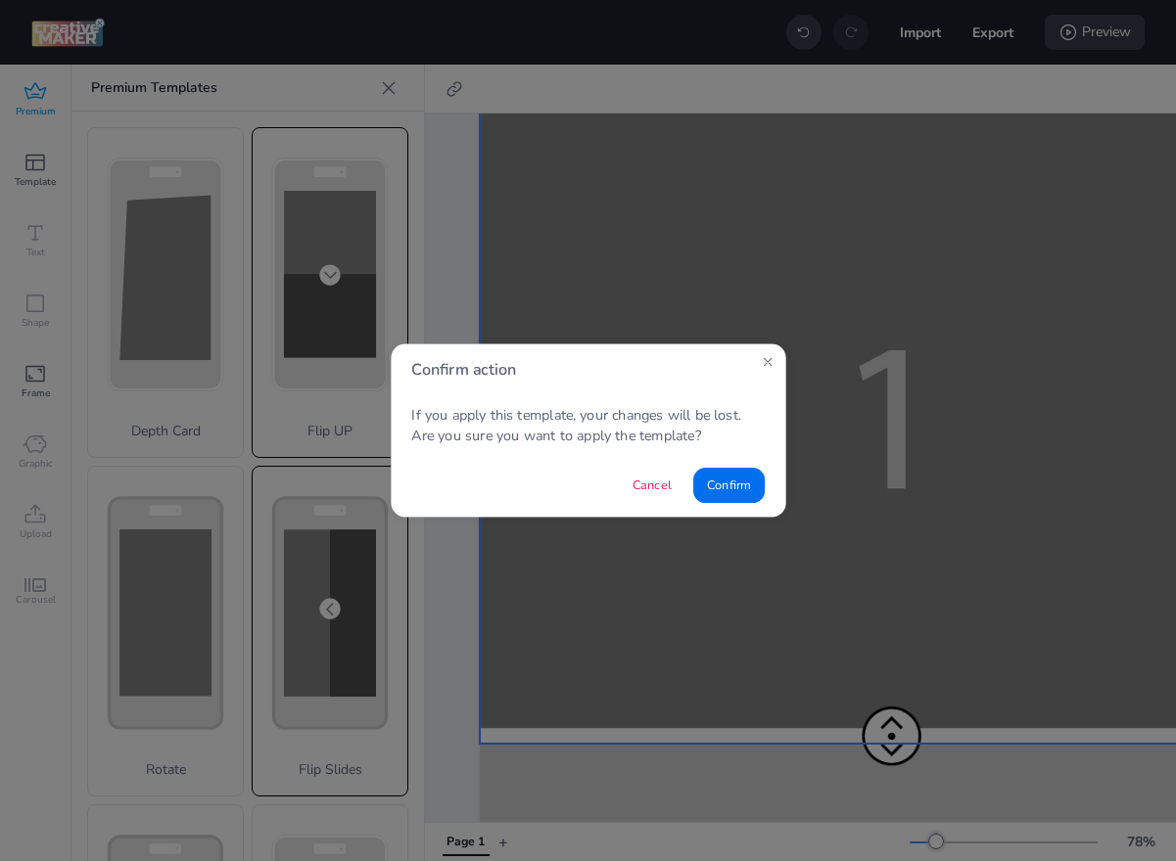
click at [336, 594] on div "Confirm action If you apply this template, your changes will be lost. Are you s…" at bounding box center [588, 430] width 1210 height 887
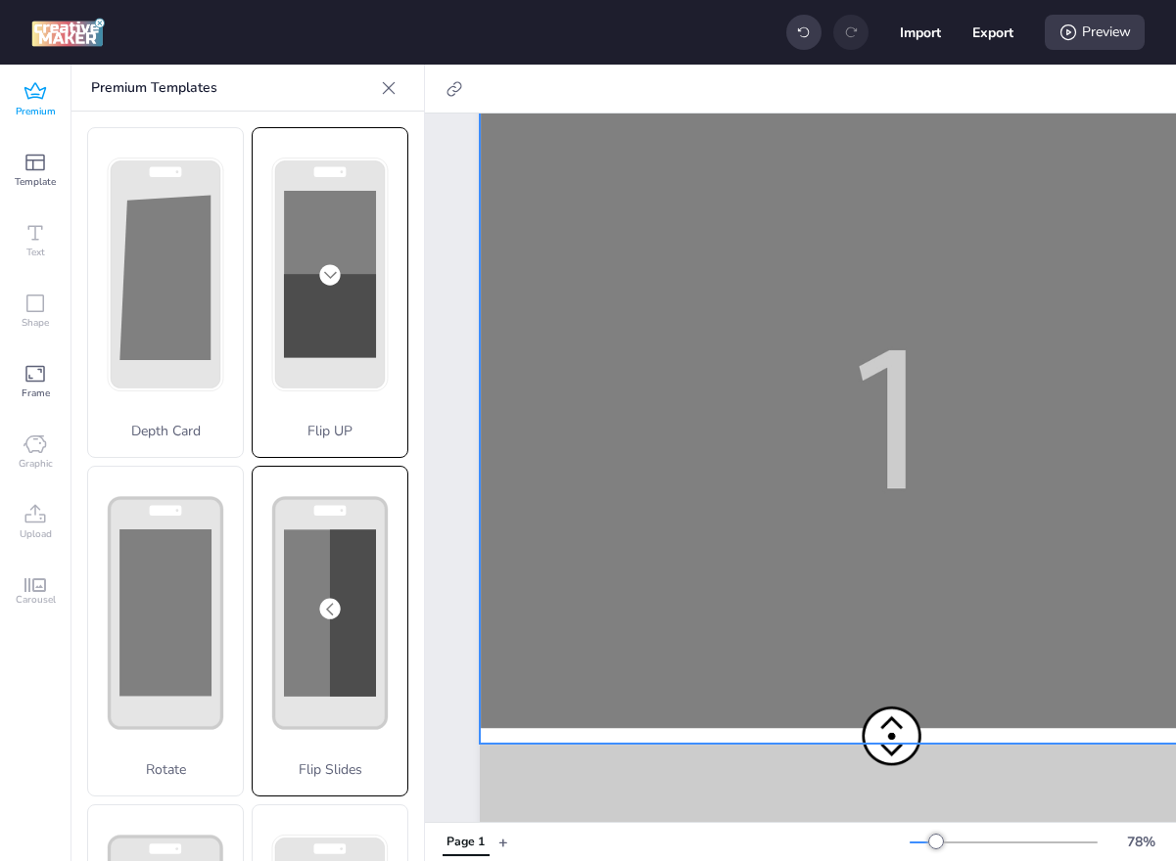
click at [366, 564] on div "Flip Slides" at bounding box center [330, 631] width 157 height 331
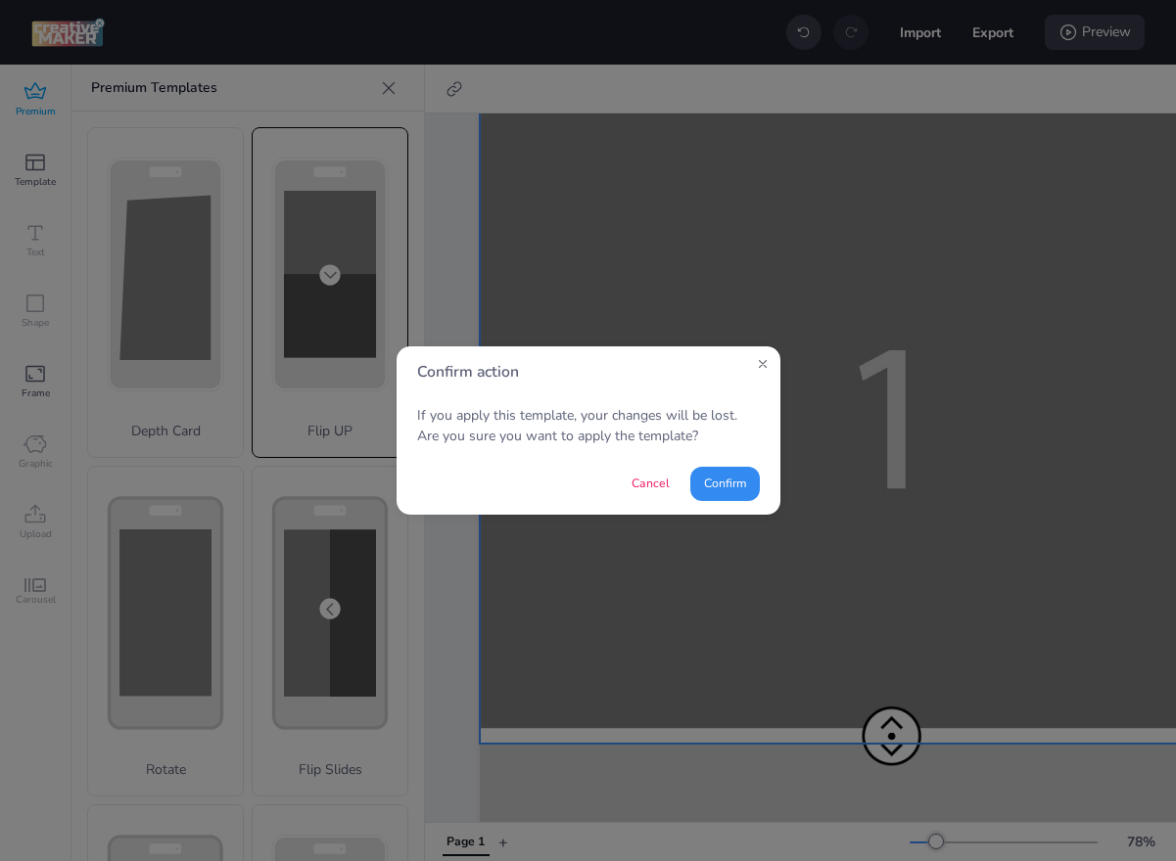
click at [714, 481] on button "Confirm" at bounding box center [724, 484] width 69 height 34
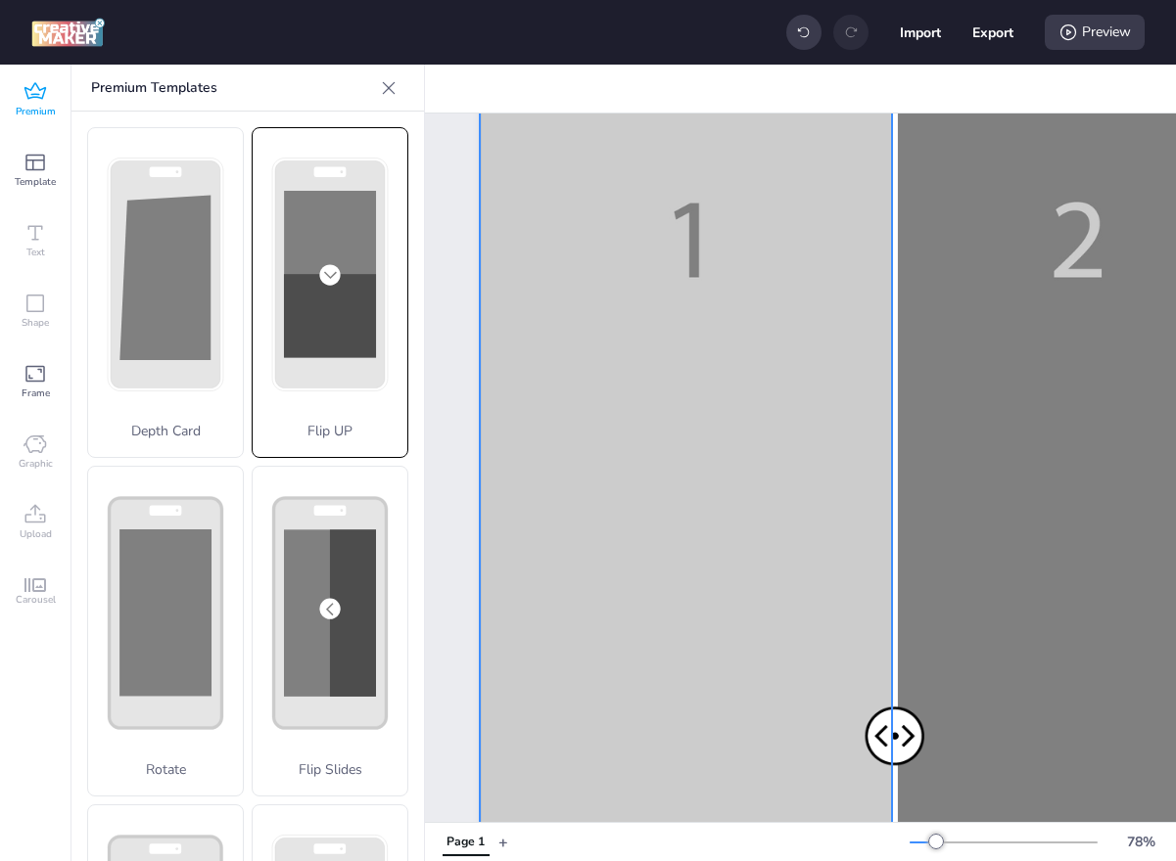
click at [696, 467] on div at bounding box center [891, 744] width 823 height 1464
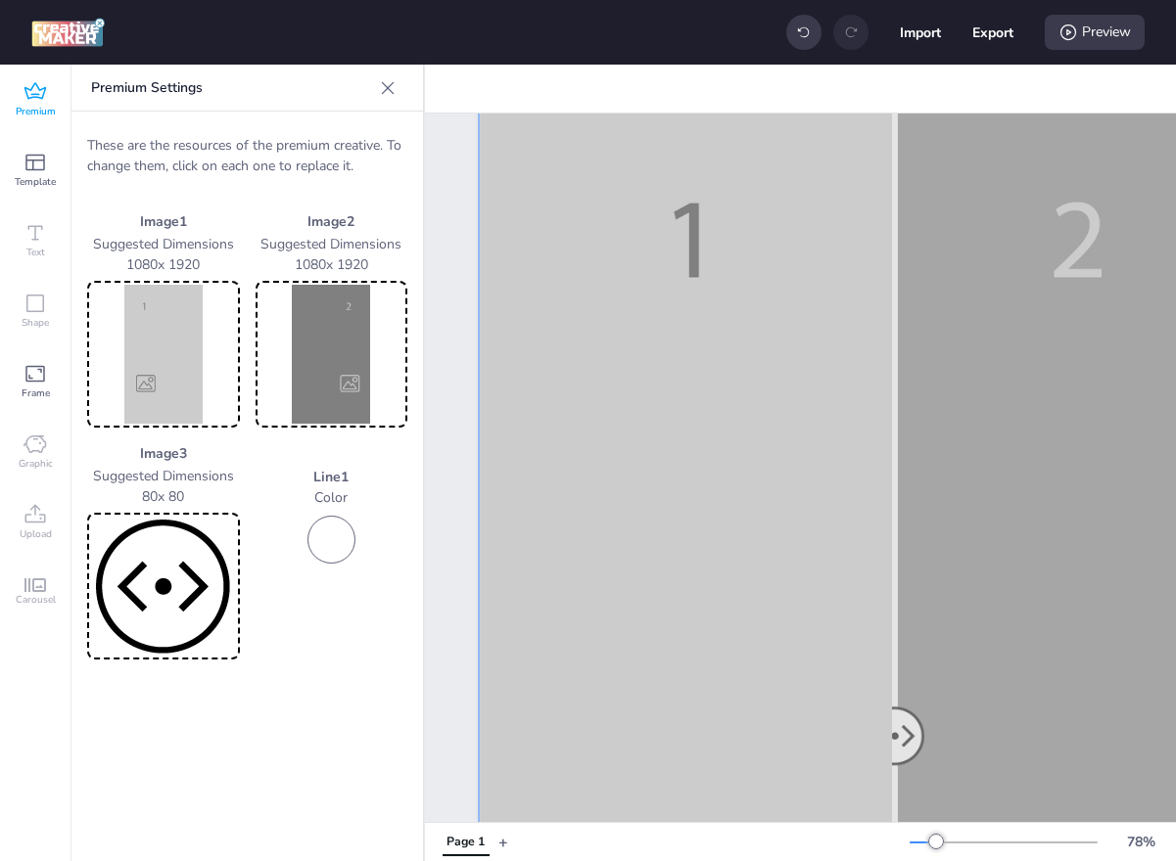
click at [179, 394] on img at bounding box center [163, 354] width 145 height 139
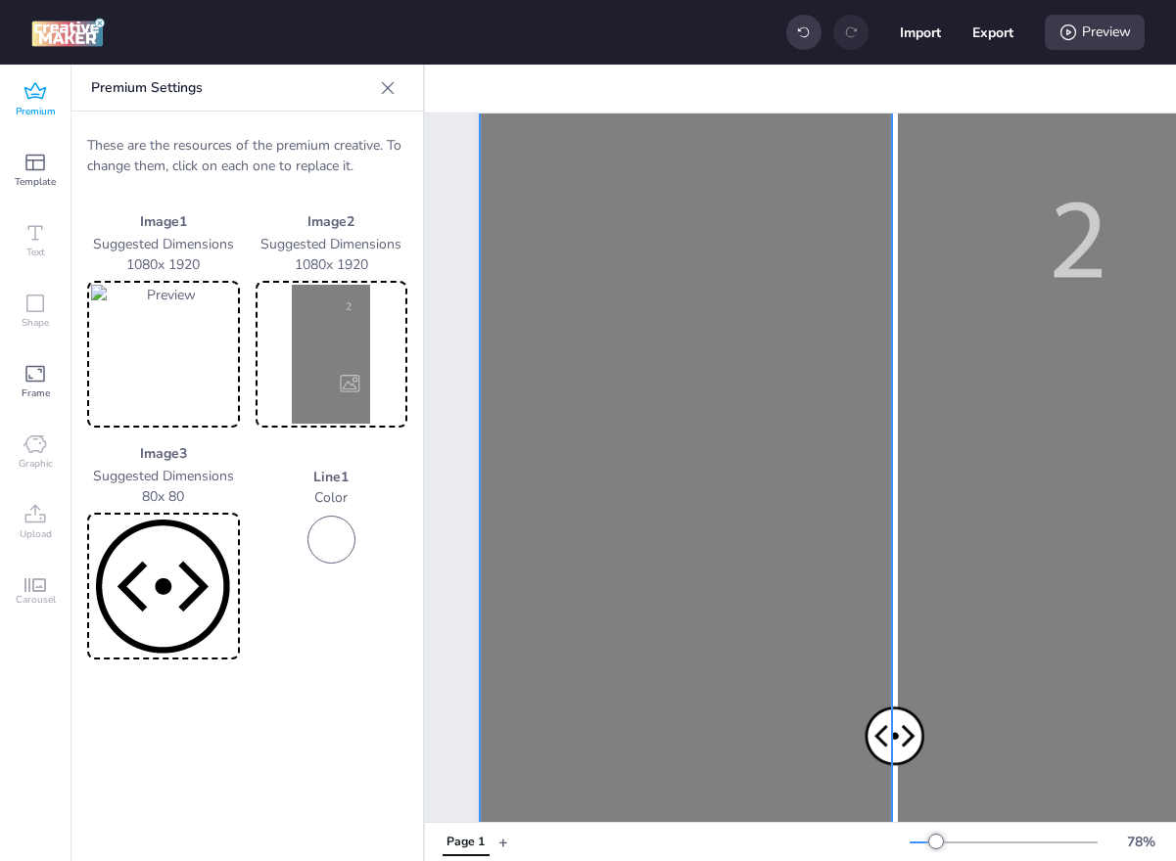
click at [317, 391] on img at bounding box center [331, 354] width 145 height 139
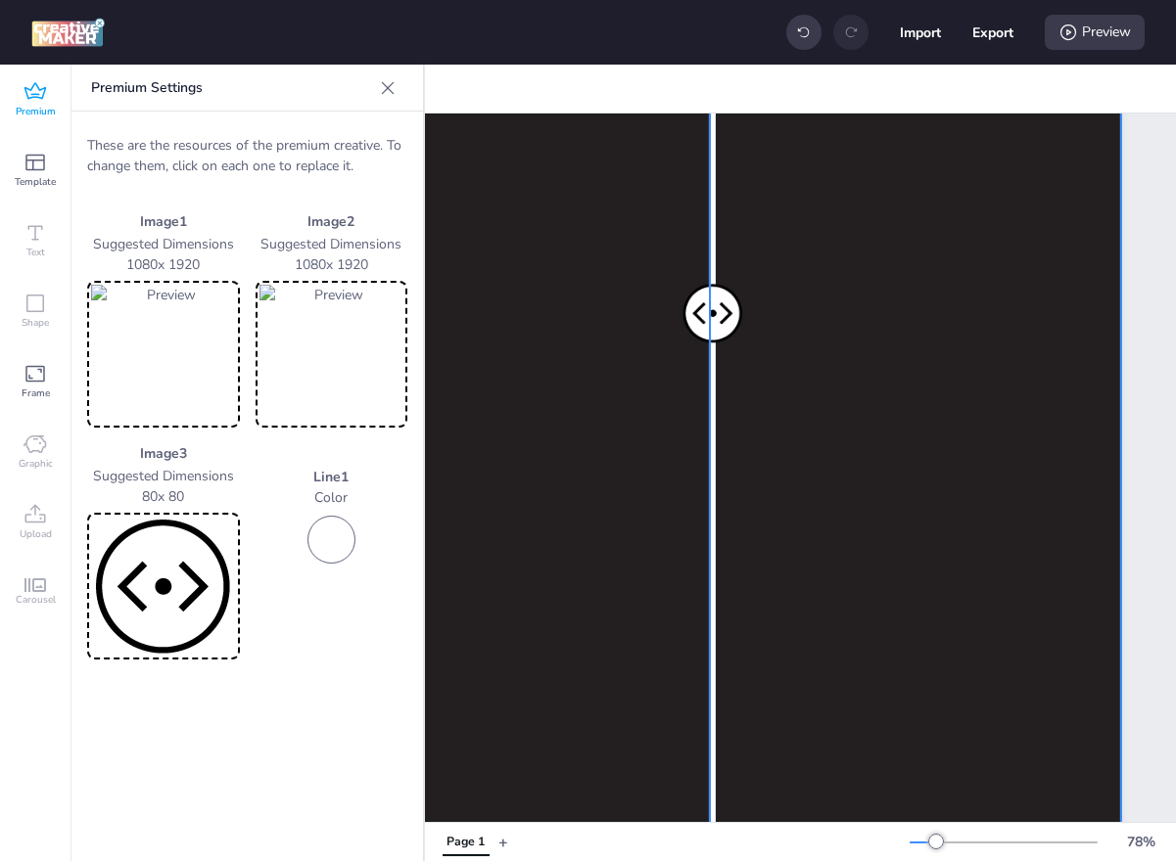
scroll to position [561, 182]
click at [1083, 25] on div "Preview" at bounding box center [1094, 32] width 100 height 35
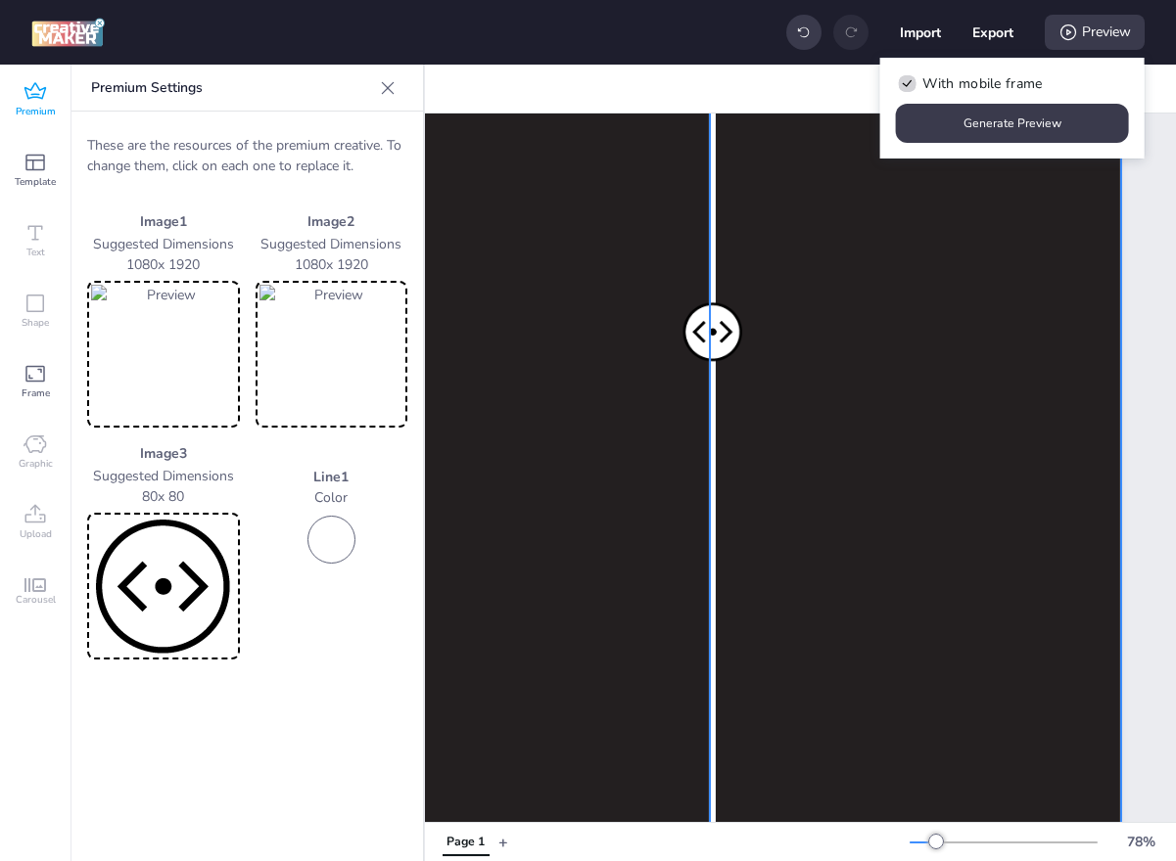
click at [162, 325] on img at bounding box center [163, 354] width 145 height 139
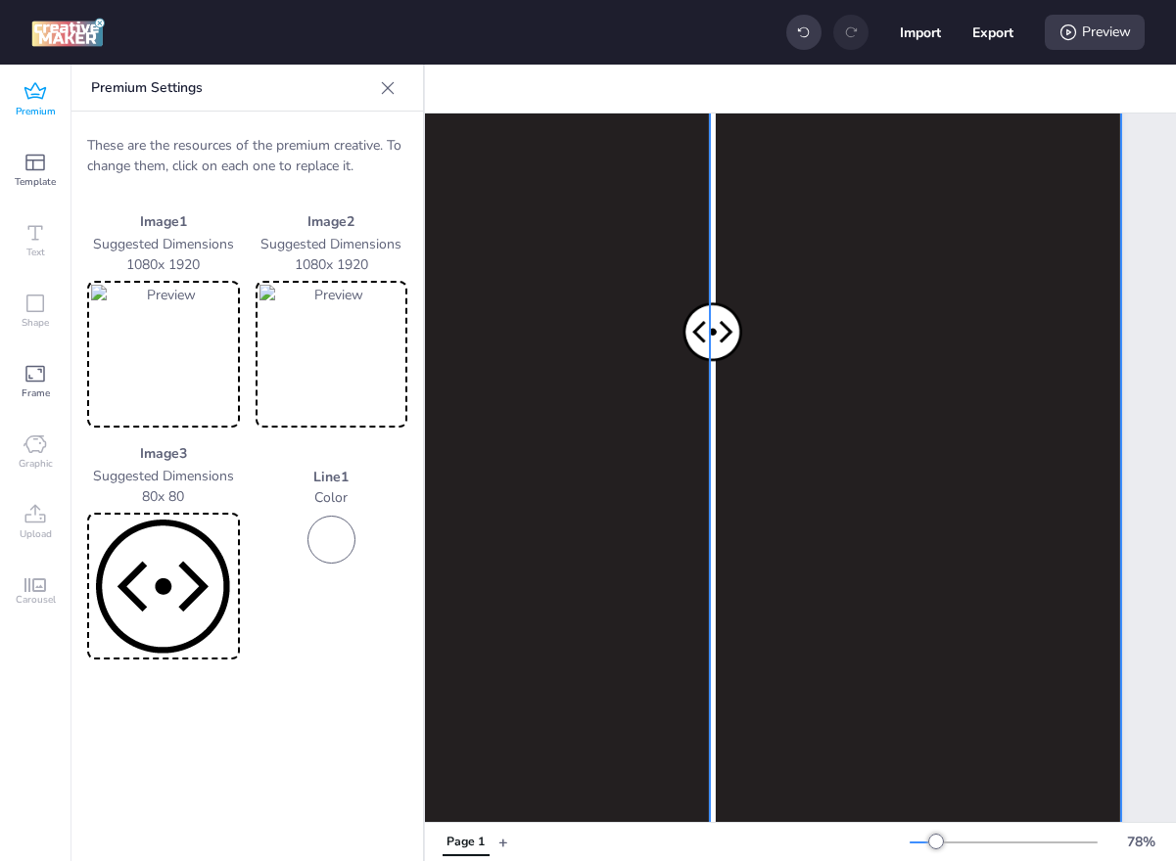
click at [320, 364] on img at bounding box center [331, 354] width 145 height 139
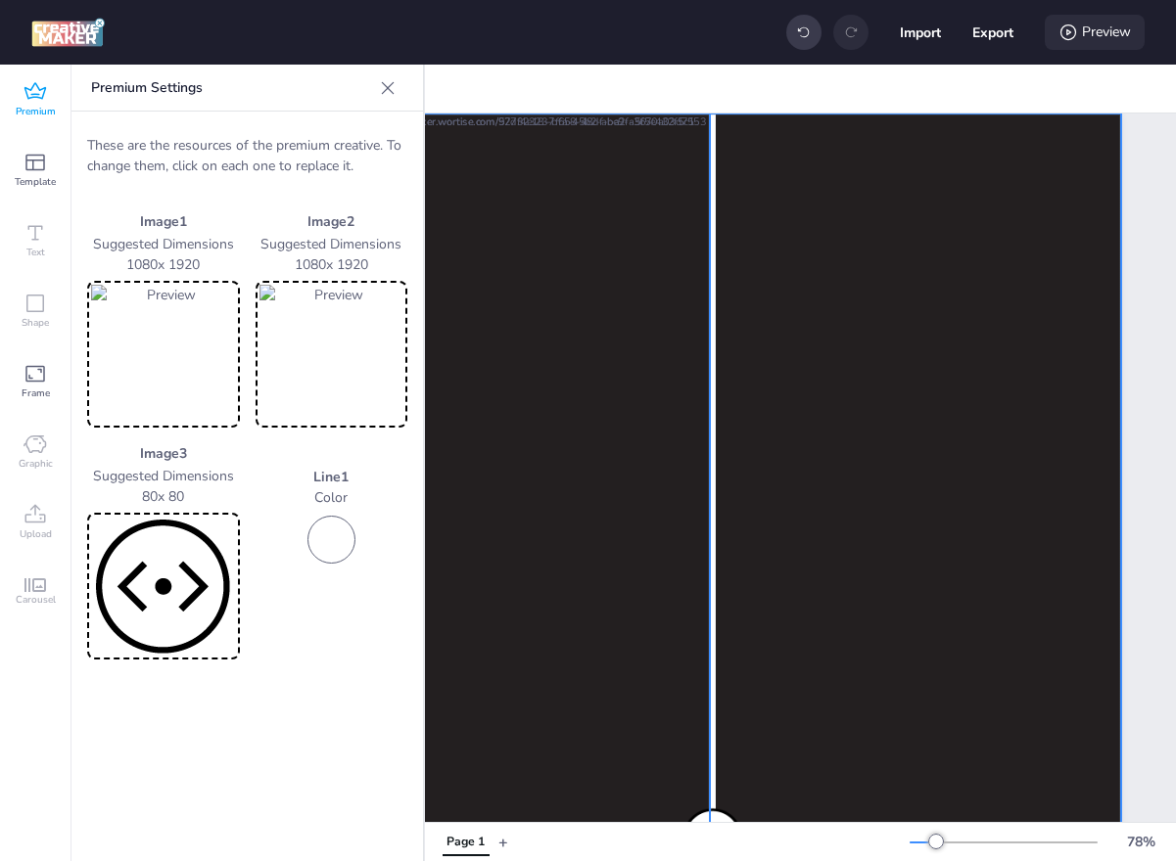
click at [1094, 30] on div "Preview" at bounding box center [1094, 32] width 100 height 35
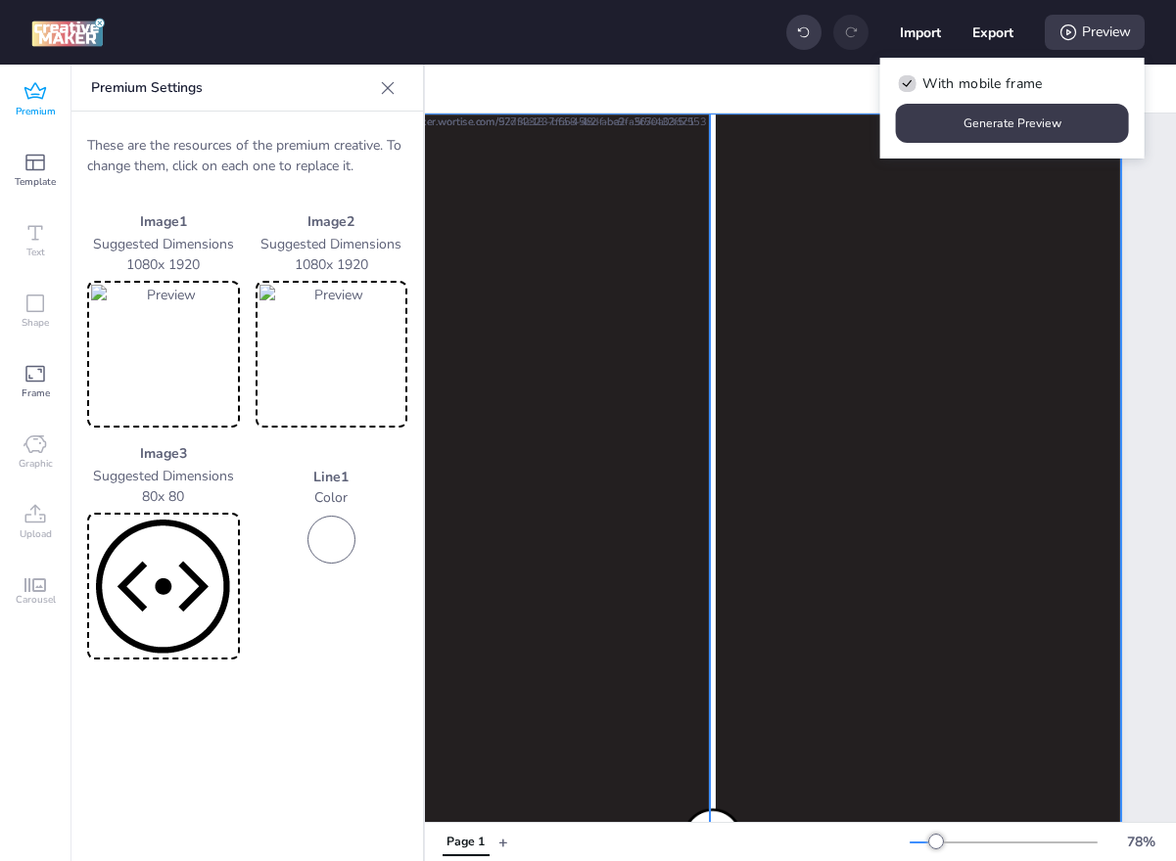
click at [996, 78] on span "With mobile frame" at bounding box center [981, 83] width 119 height 21
click at [910, 85] on input "With mobile frame" at bounding box center [904, 91] width 13 height 13
checkbox input "false"
click at [990, 123] on button "Generate Preview" at bounding box center [1012, 123] width 233 height 39
click at [44, 94] on icon at bounding box center [34, 91] width 23 height 23
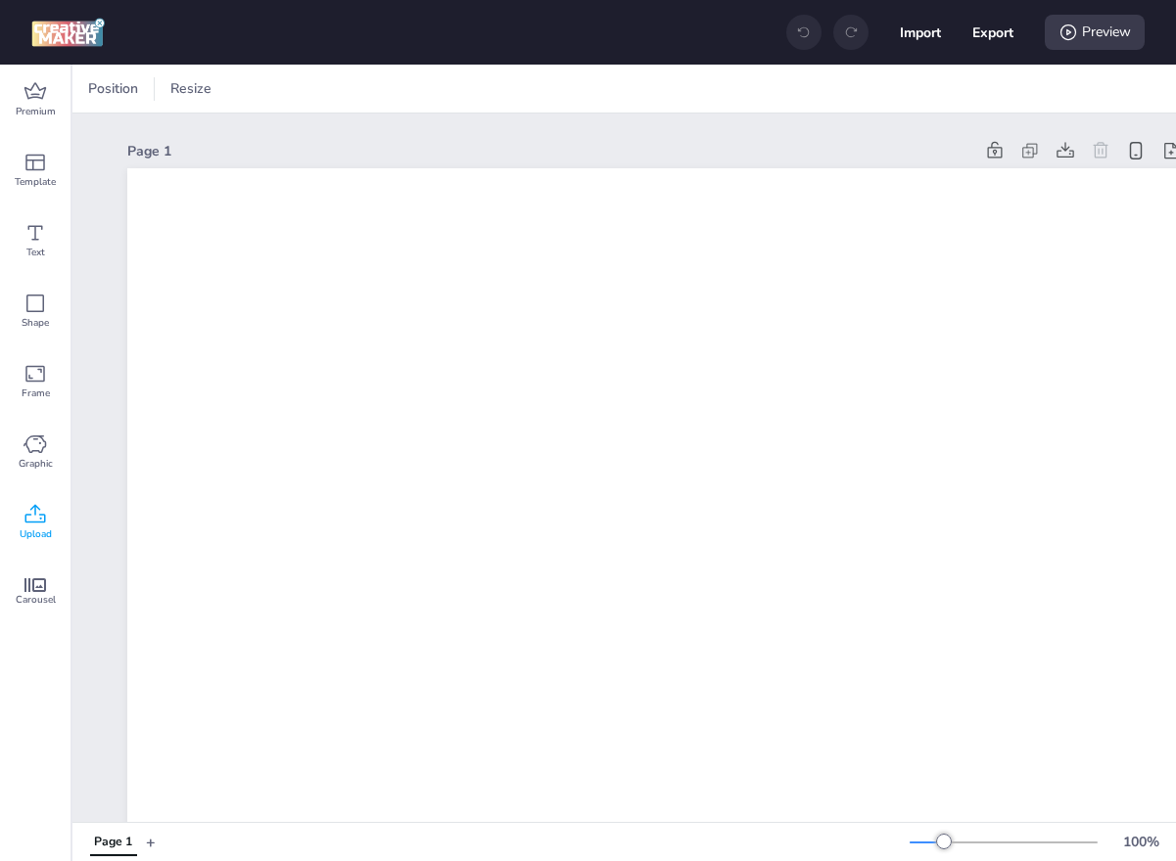
click at [50, 526] on div "Upload" at bounding box center [35, 522] width 70 height 70
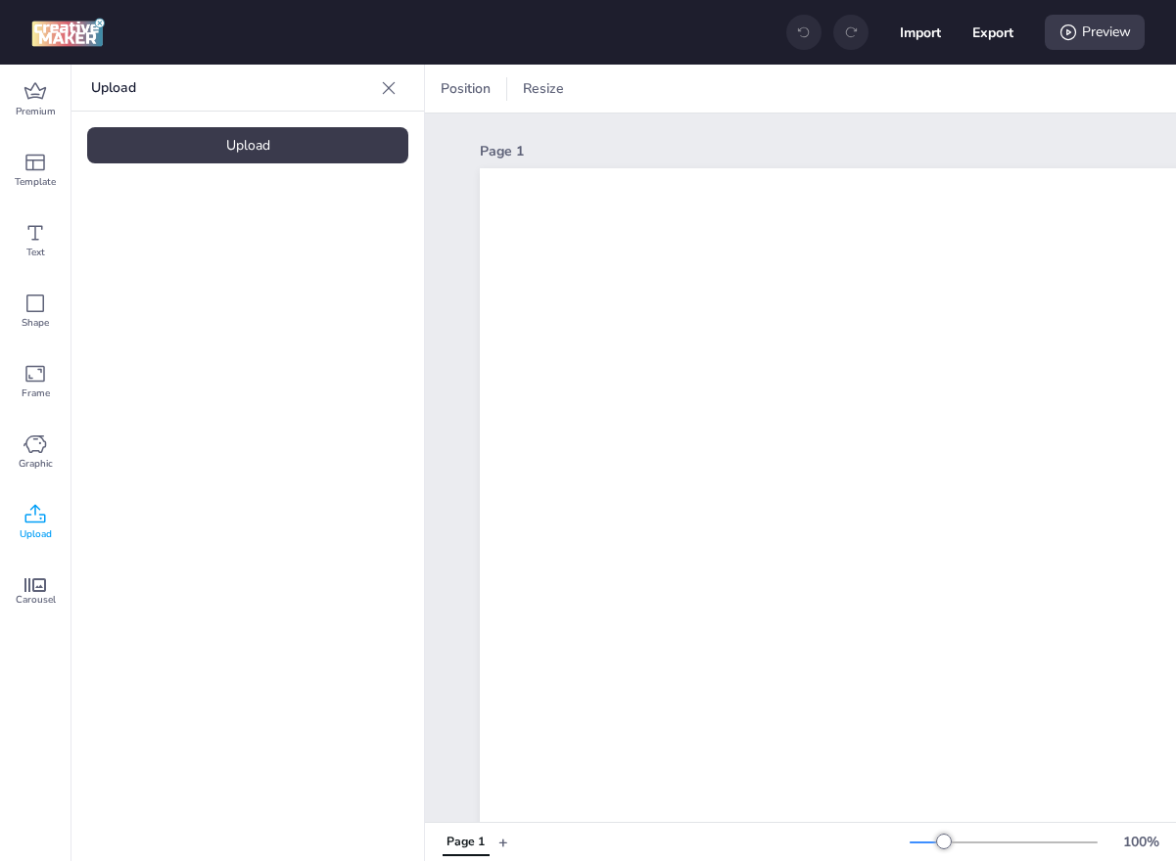
click at [269, 143] on div "Upload" at bounding box center [247, 145] width 321 height 36
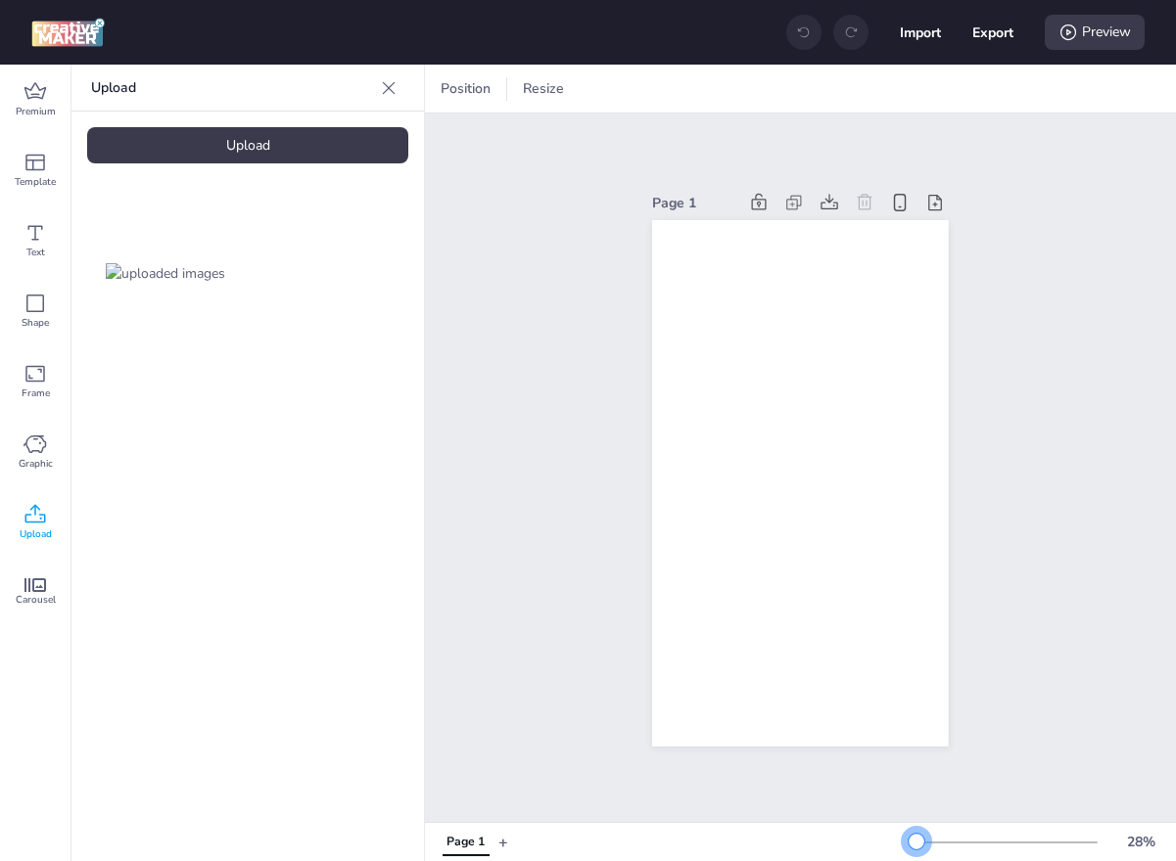
click at [916, 847] on div at bounding box center [1003, 843] width 188 height 16
drag, startPoint x: 133, startPoint y: 282, endPoint x: 704, endPoint y: 363, distance: 576.4
click at [704, 363] on div "Premium Template Text Shape Frame Graphic Upload Carousel Upload Upload Positio…" at bounding box center [588, 463] width 1176 height 797
click at [150, 263] on img at bounding box center [165, 273] width 119 height 21
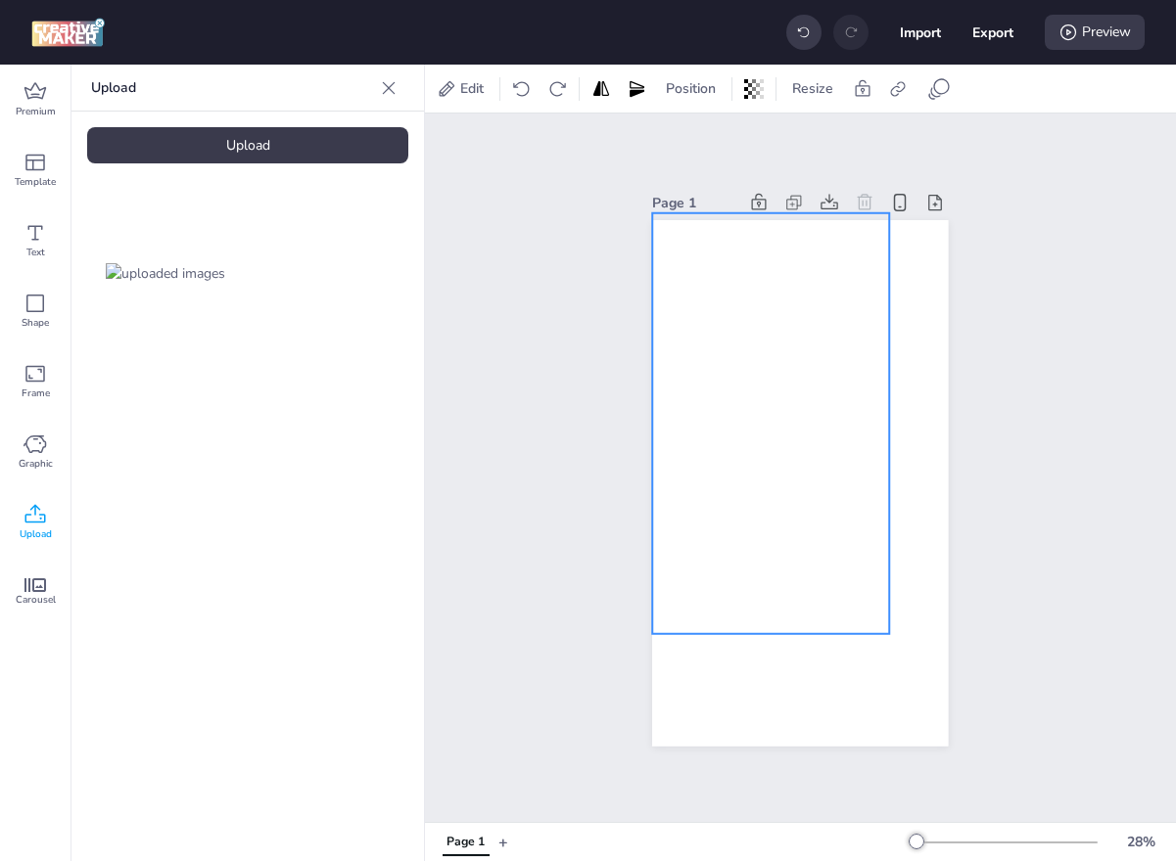
drag, startPoint x: 876, startPoint y: 522, endPoint x: 851, endPoint y: 463, distance: 64.0
click at [851, 463] on div at bounding box center [771, 423] width 237 height 421
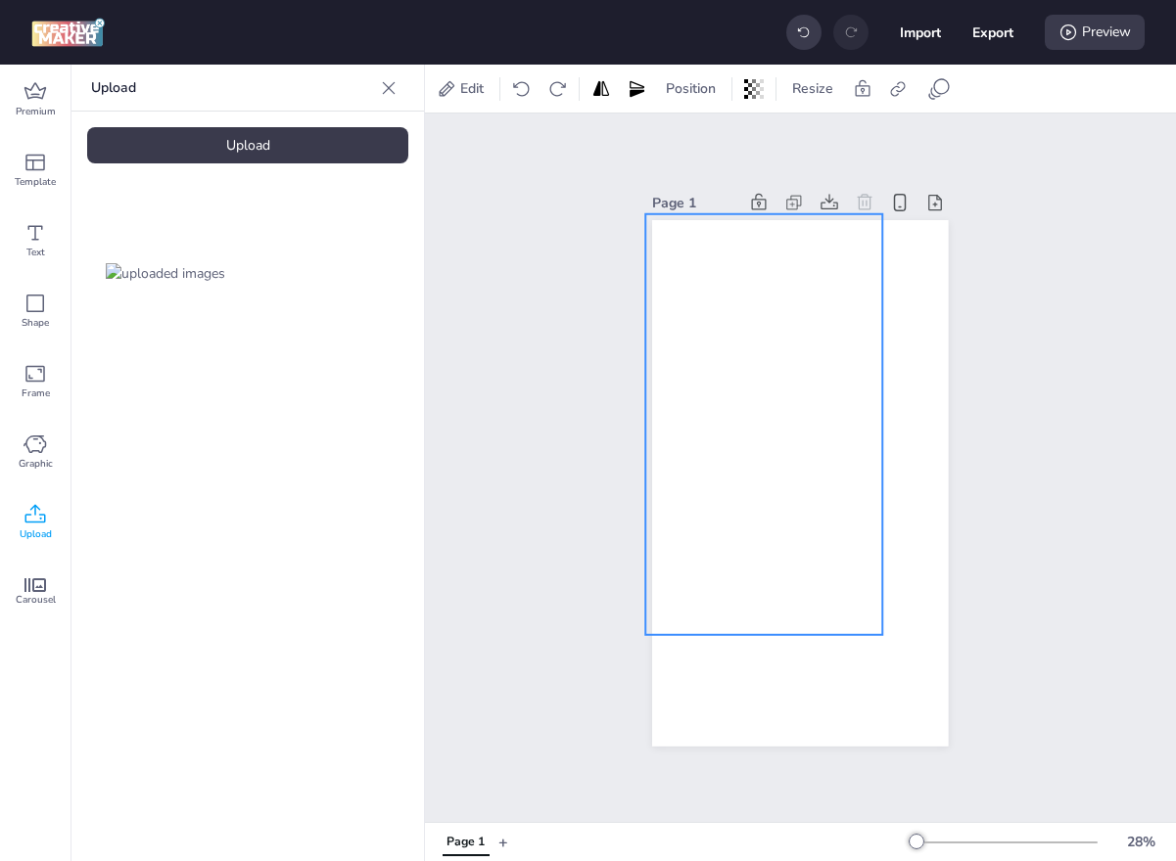
drag, startPoint x: 851, startPoint y: 463, endPoint x: 841, endPoint y: 464, distance: 9.8
click at [841, 464] on div at bounding box center [764, 424] width 237 height 421
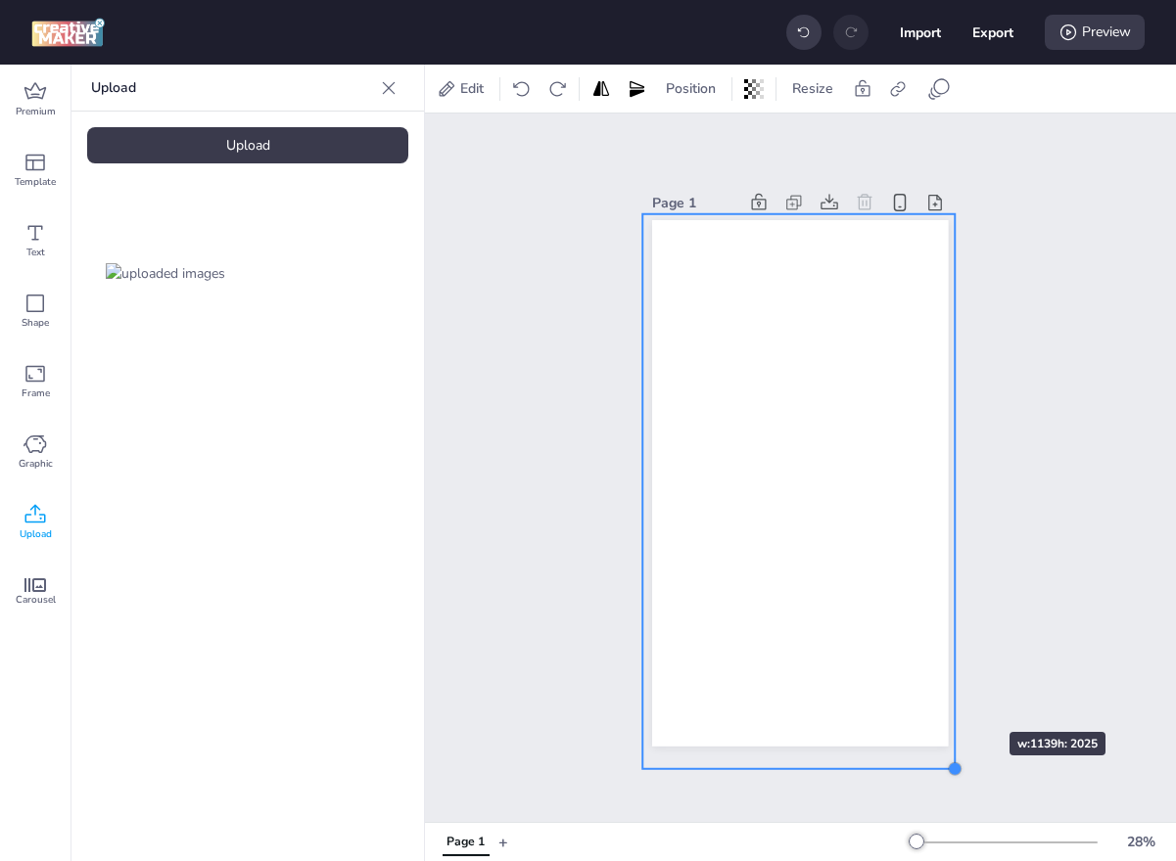
drag, startPoint x: 875, startPoint y: 634, endPoint x: 950, endPoint y: 697, distance: 98.0
click at [950, 697] on div "Page 1" at bounding box center [799, 467] width 405 height 605
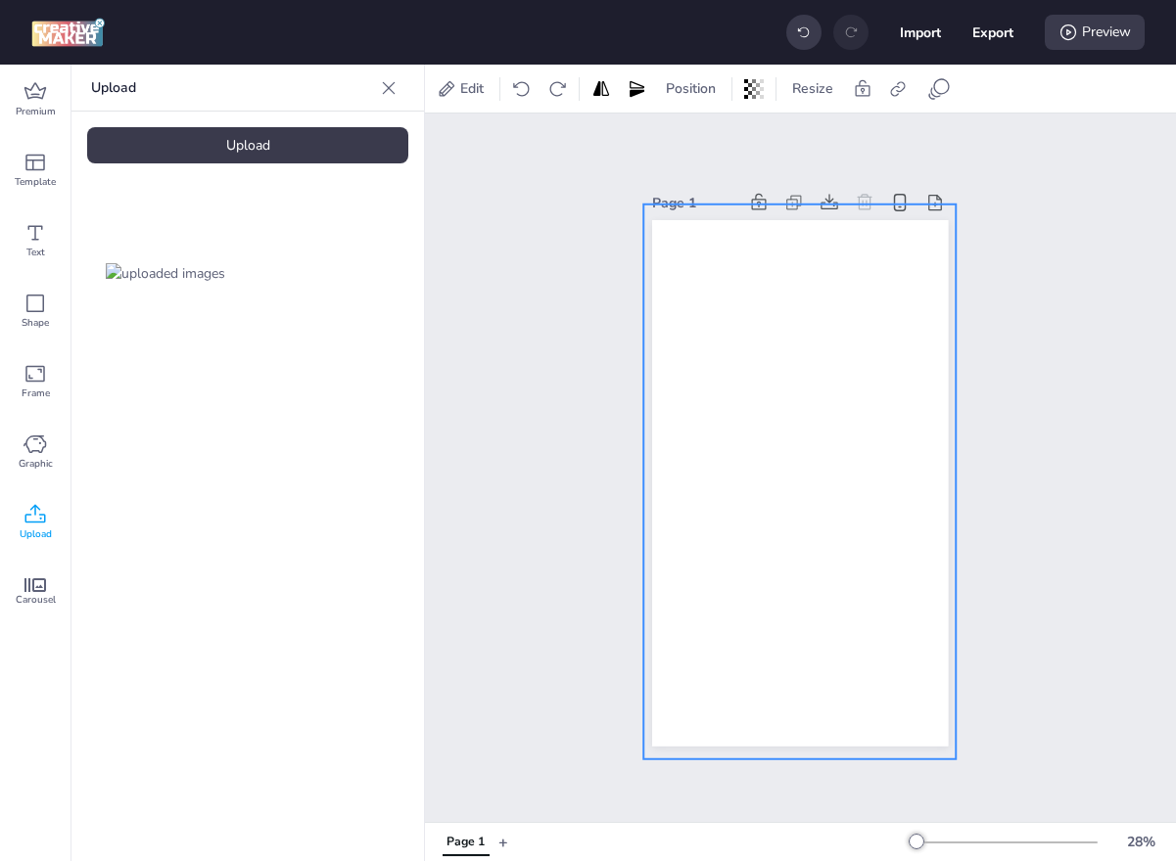
drag, startPoint x: 874, startPoint y: 620, endPoint x: 876, endPoint y: 610, distance: 10.0
click at [876, 610] on div at bounding box center [800, 482] width 312 height 555
click at [29, 571] on div "Carousel" at bounding box center [35, 593] width 70 height 70
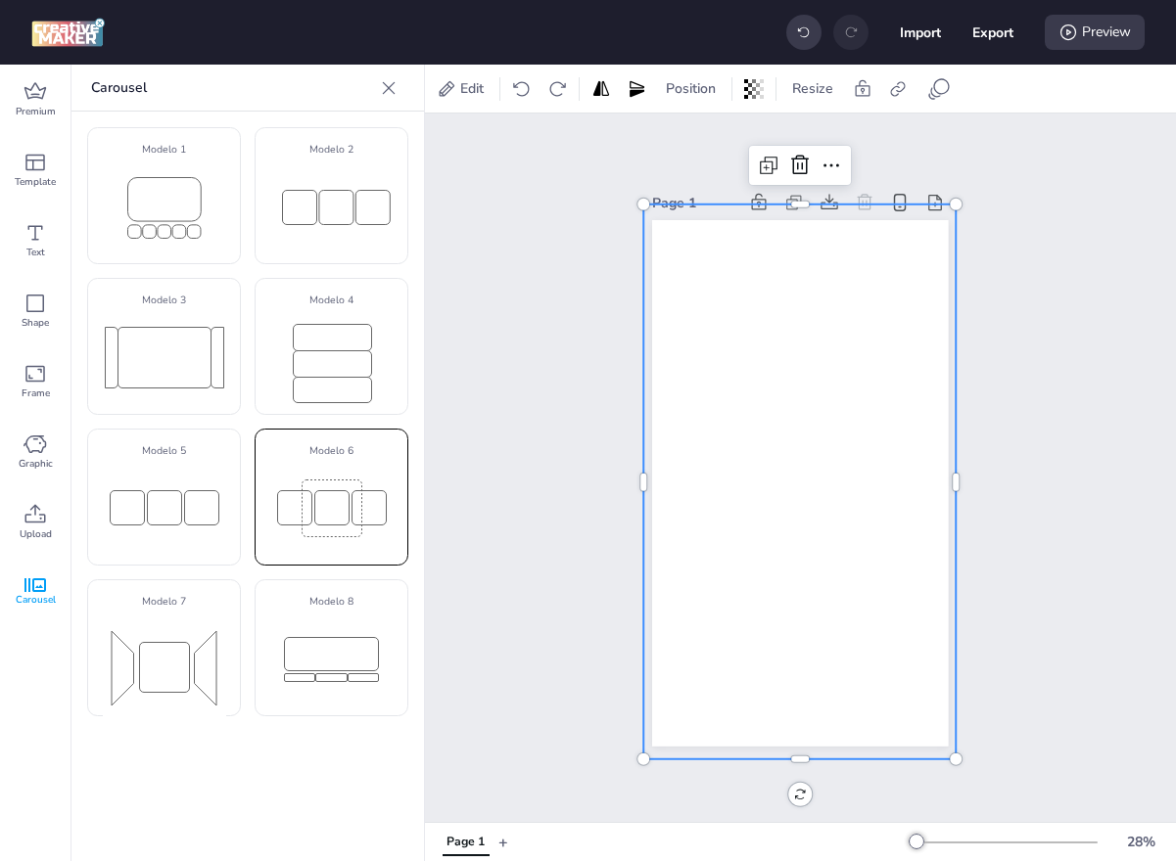
click at [329, 507] on rect at bounding box center [331, 507] width 34 height 34
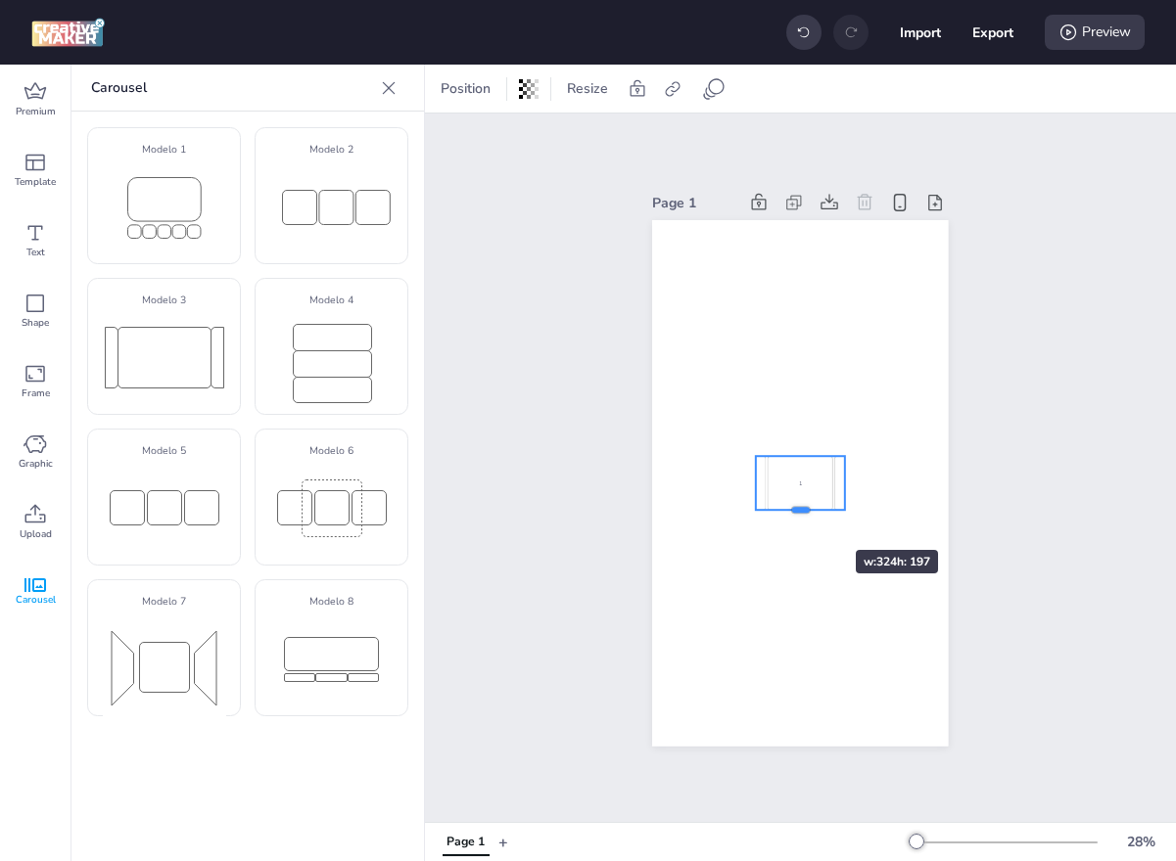
click at [797, 515] on div at bounding box center [800, 519] width 89 height 16
click at [798, 484] on div "1" at bounding box center [800, 483] width 66 height 54
select select "cover"
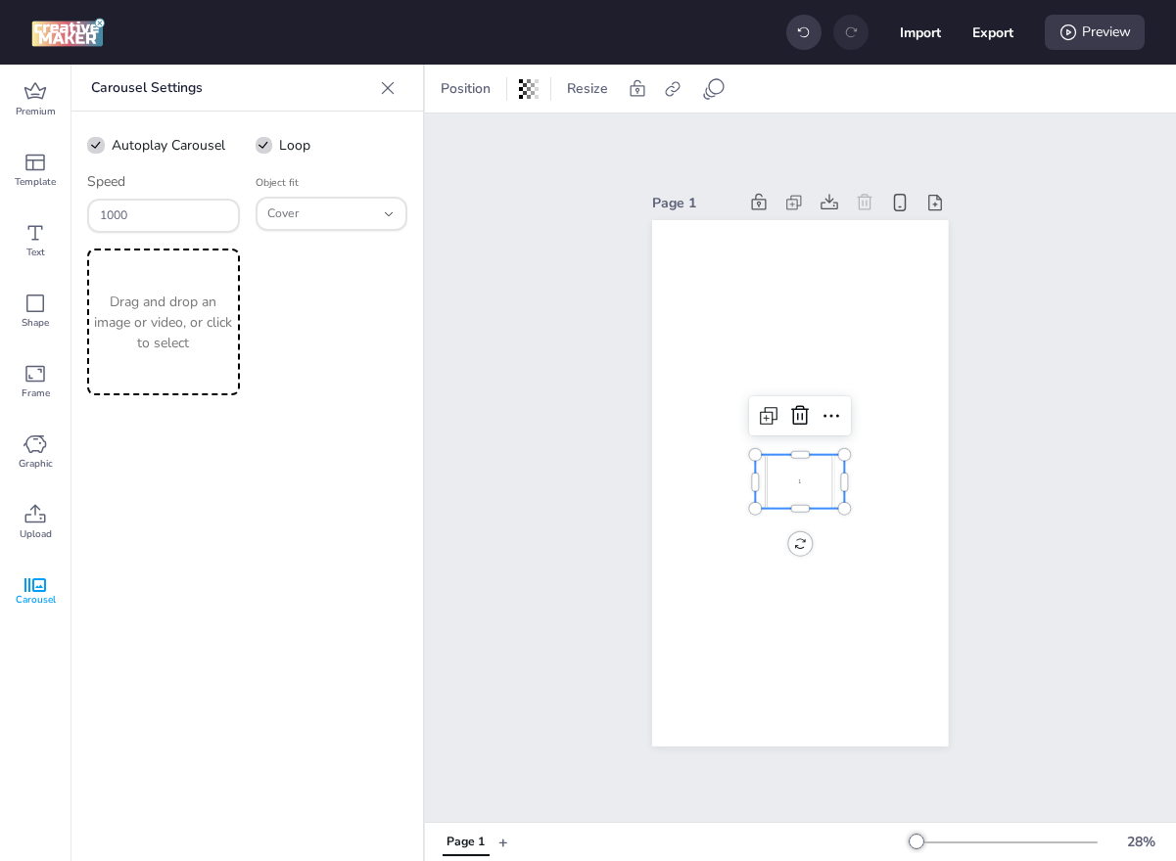
click at [798, 484] on div "1" at bounding box center [800, 482] width 66 height 54
click at [213, 315] on p "Drag and drop an image or video, or click to select" at bounding box center [163, 323] width 145 height 62
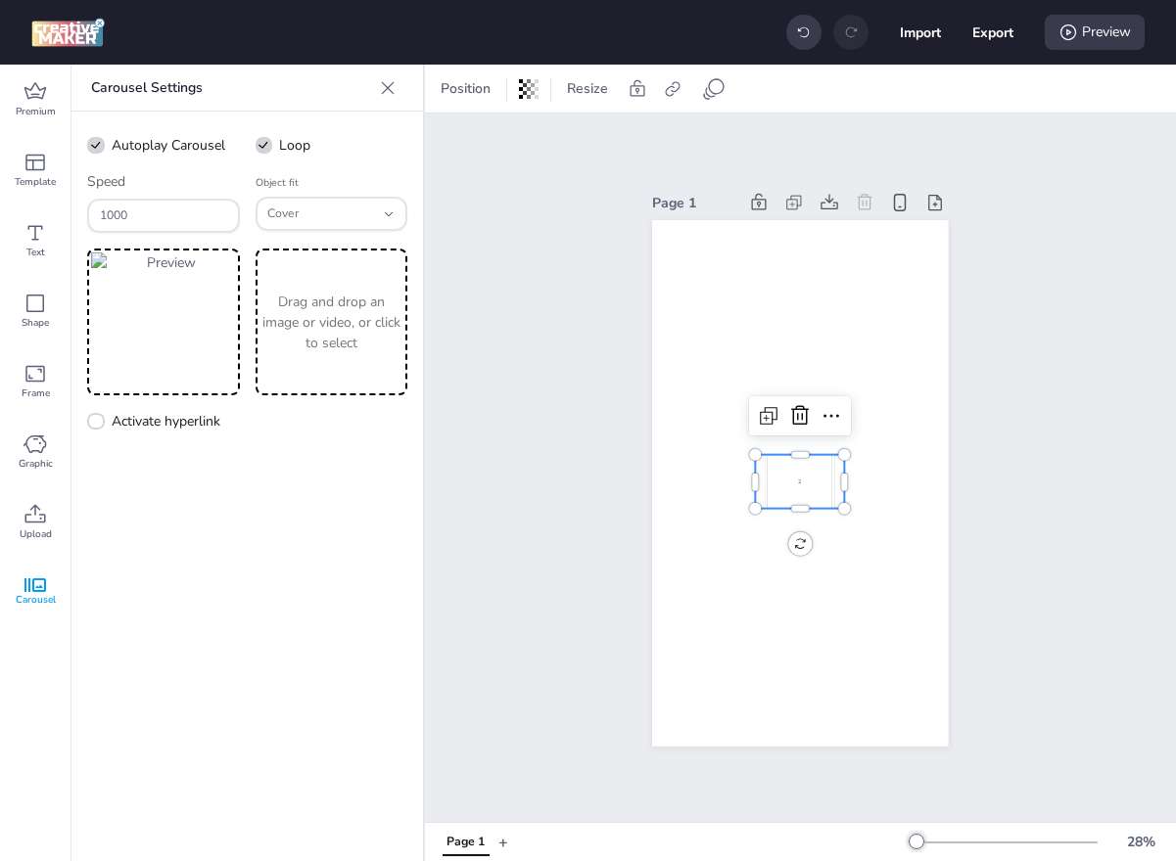
click at [275, 325] on p "Drag and drop an image or video, or click to select" at bounding box center [331, 323] width 145 height 62
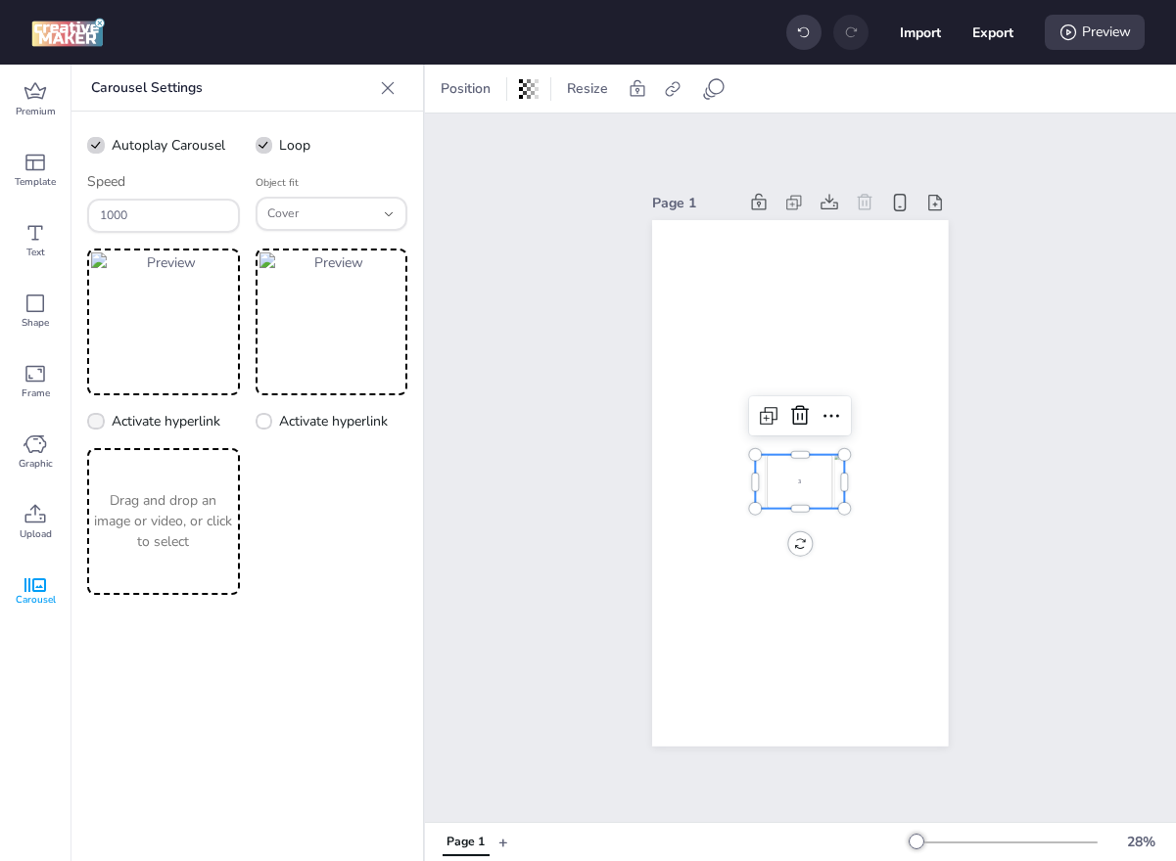
click at [178, 471] on div "Drag and drop an image or video, or click to select" at bounding box center [163, 521] width 153 height 147
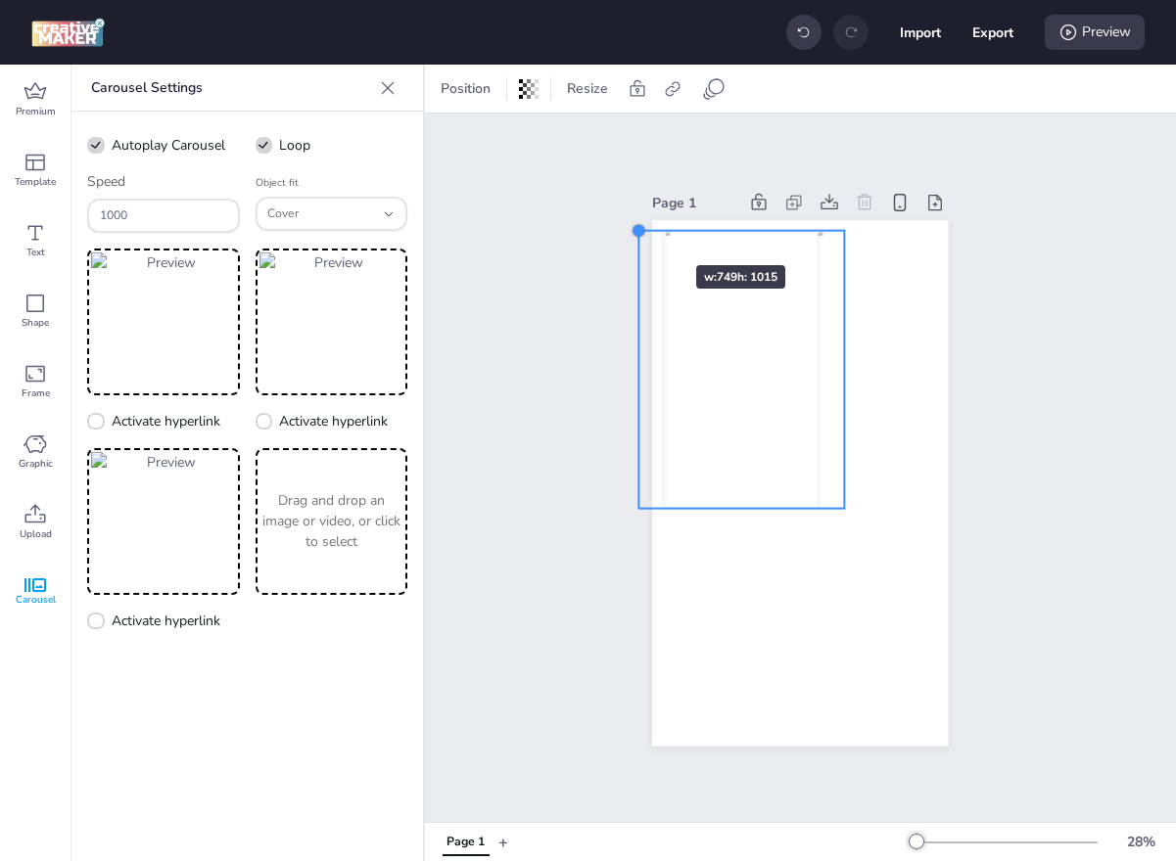
drag, startPoint x: 754, startPoint y: 454, endPoint x: 635, endPoint y: 228, distance: 255.3
click at [635, 228] on div at bounding box center [639, 231] width 16 height 16
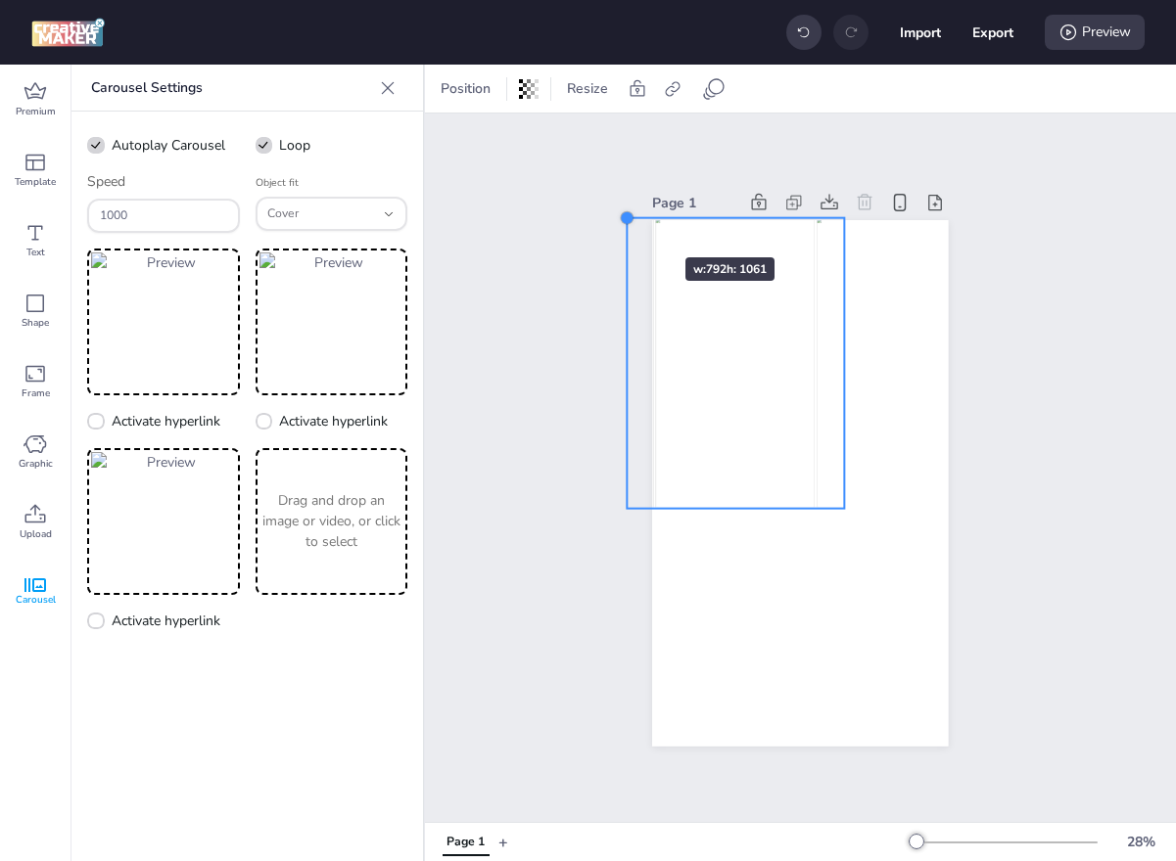
drag, startPoint x: 637, startPoint y: 234, endPoint x: 626, endPoint y: 222, distance: 15.9
click at [626, 222] on div at bounding box center [628, 218] width 16 height 16
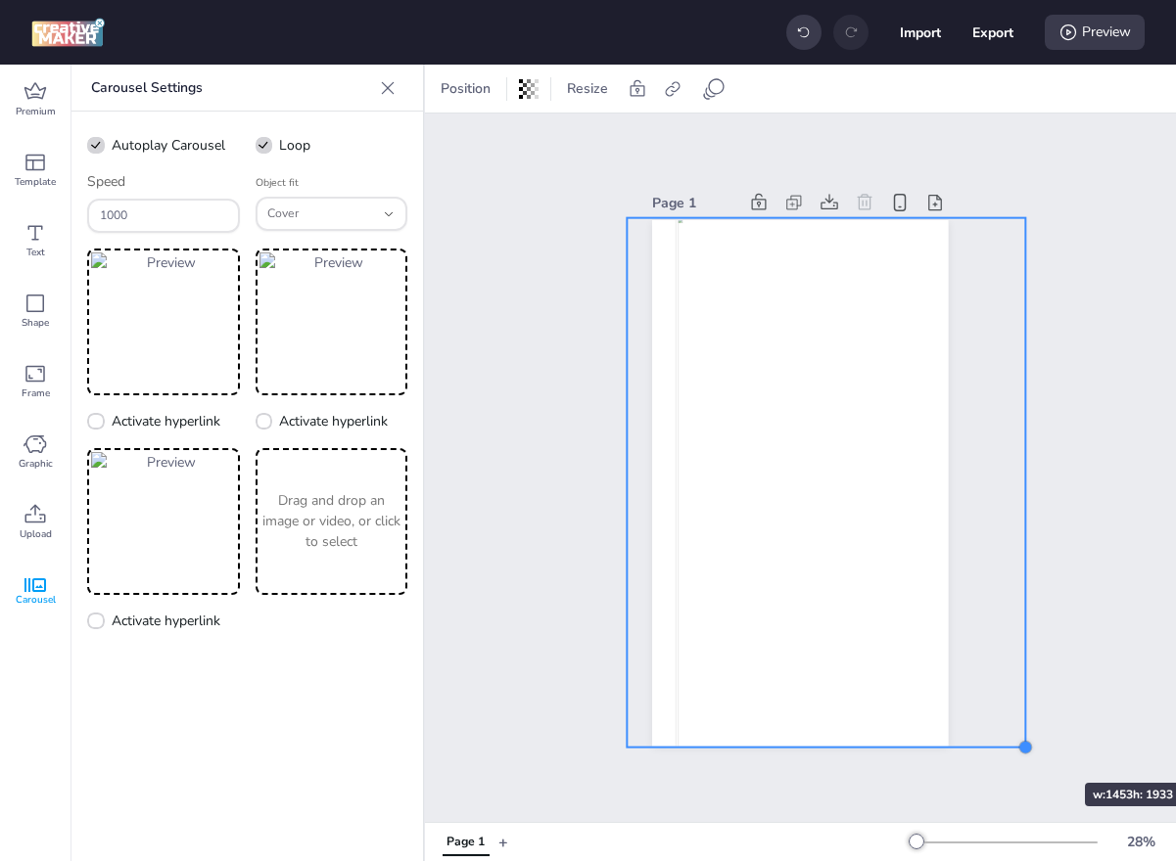
drag, startPoint x: 845, startPoint y: 509, endPoint x: 1027, endPoint y: 748, distance: 300.3
click at [1027, 748] on div at bounding box center [1025, 748] width 16 height 16
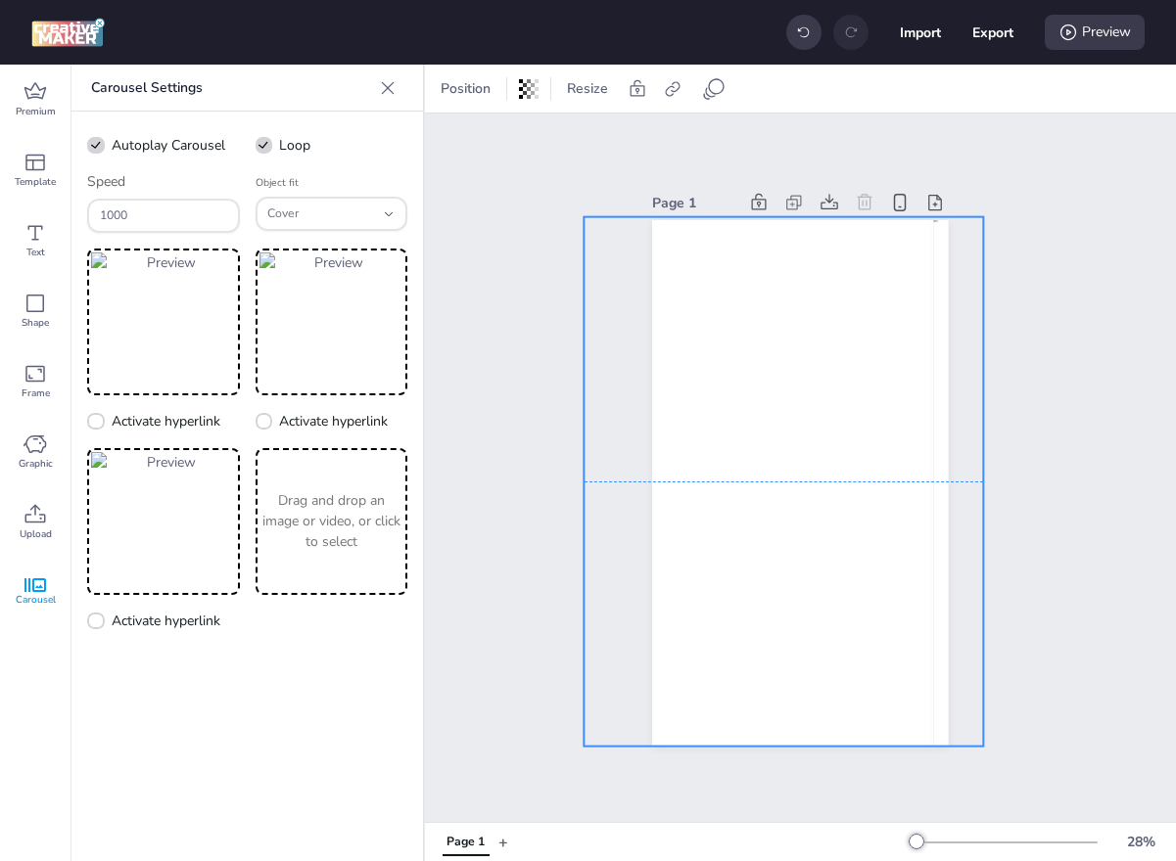
drag, startPoint x: 865, startPoint y: 599, endPoint x: 823, endPoint y: 597, distance: 42.1
click at [823, 597] on img at bounding box center [784, 482] width 296 height 530
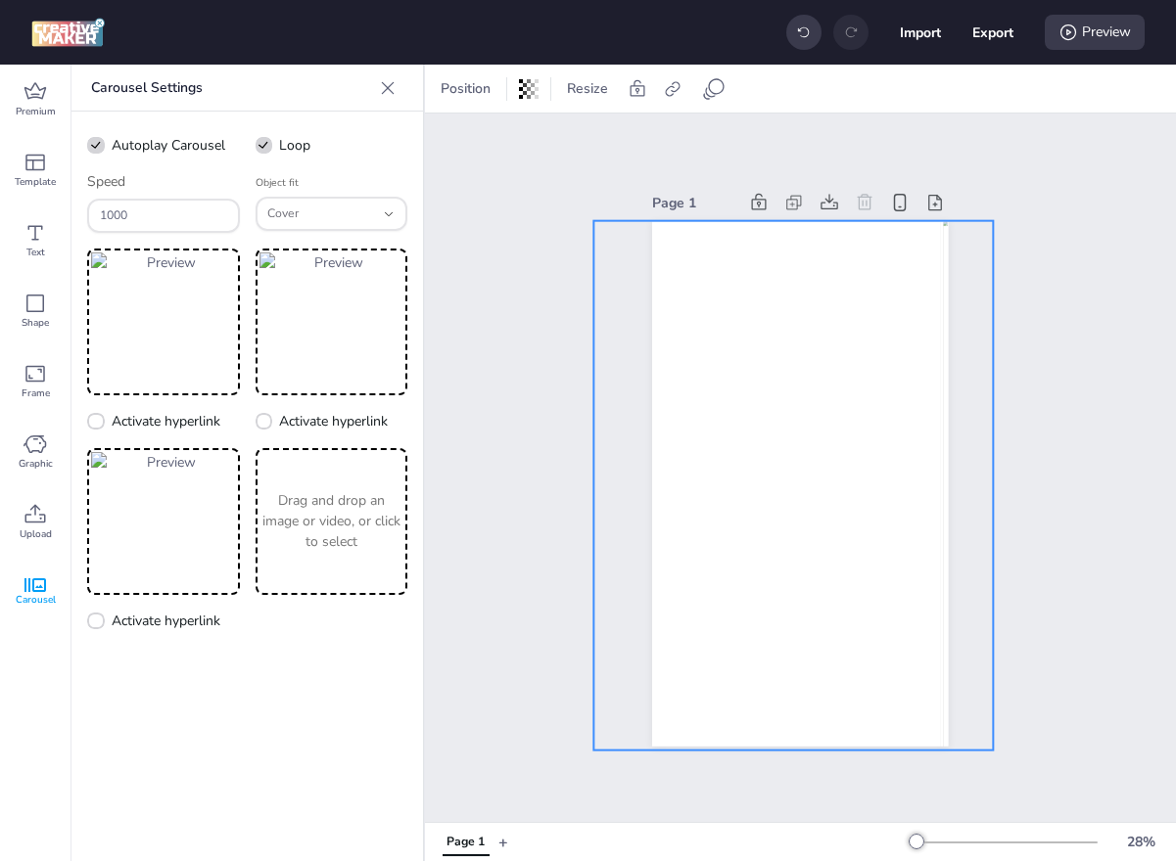
drag, startPoint x: 871, startPoint y: 500, endPoint x: 881, endPoint y: 504, distance: 10.5
click at [881, 504] on img at bounding box center [794, 486] width 296 height 530
click at [788, 747] on div at bounding box center [793, 755] width 399 height 16
click at [1054, 576] on div "Page 1" at bounding box center [800, 468] width 751 height 709
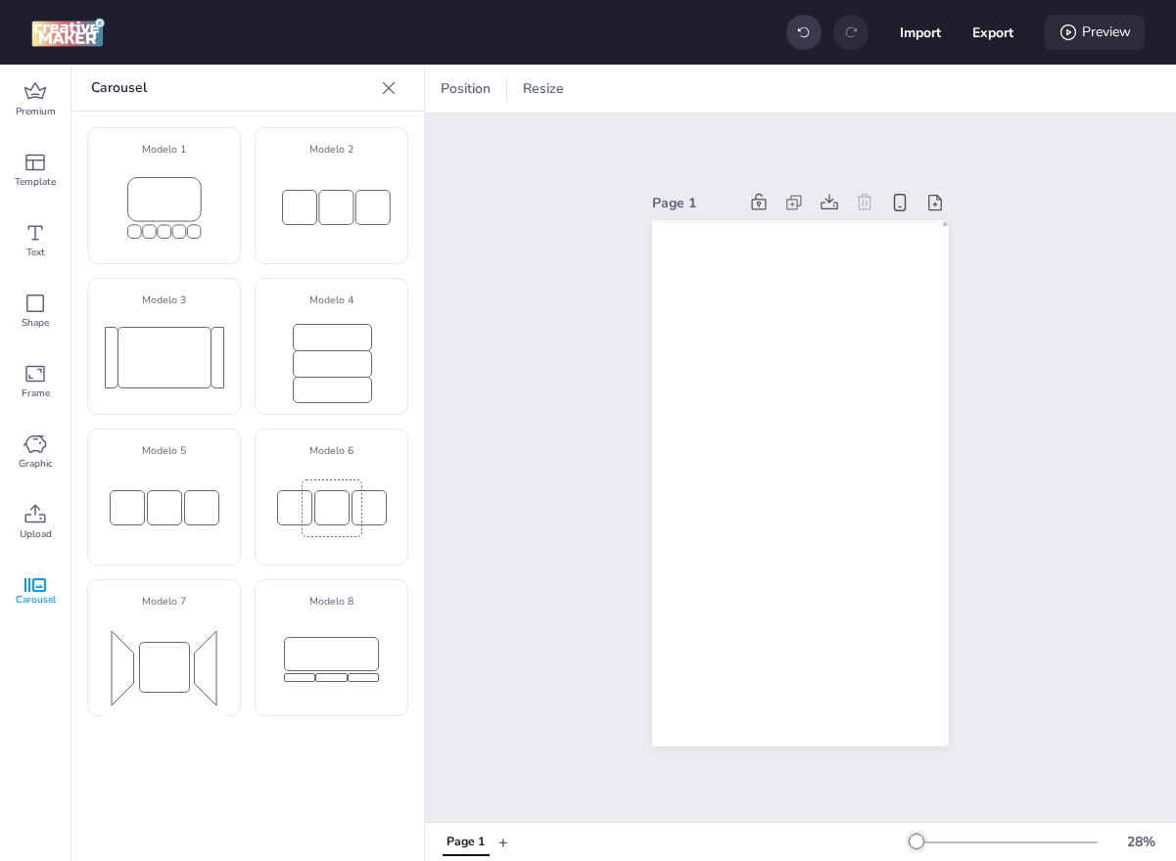
click at [1069, 36] on icon at bounding box center [1068, 33] width 20 height 20
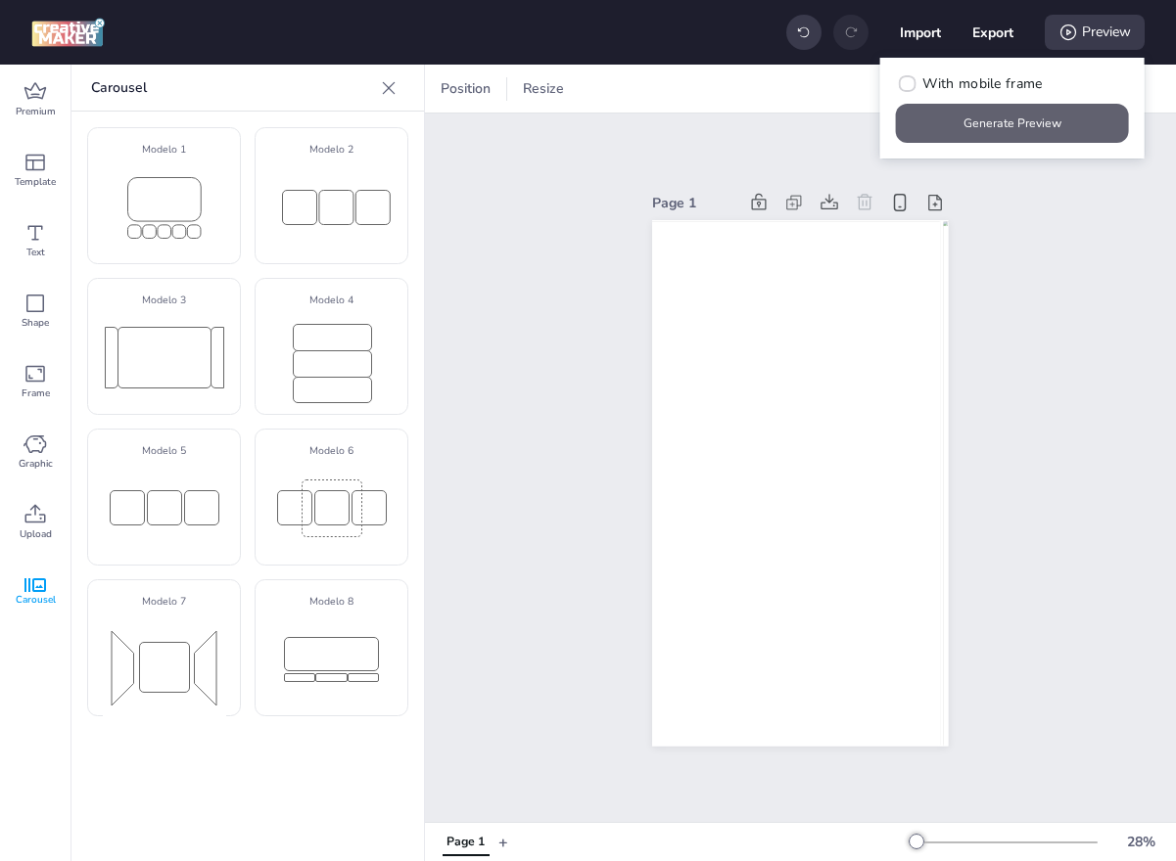
click at [982, 116] on button "Generate Preview" at bounding box center [1012, 123] width 233 height 39
